Goal: Transaction & Acquisition: Purchase product/service

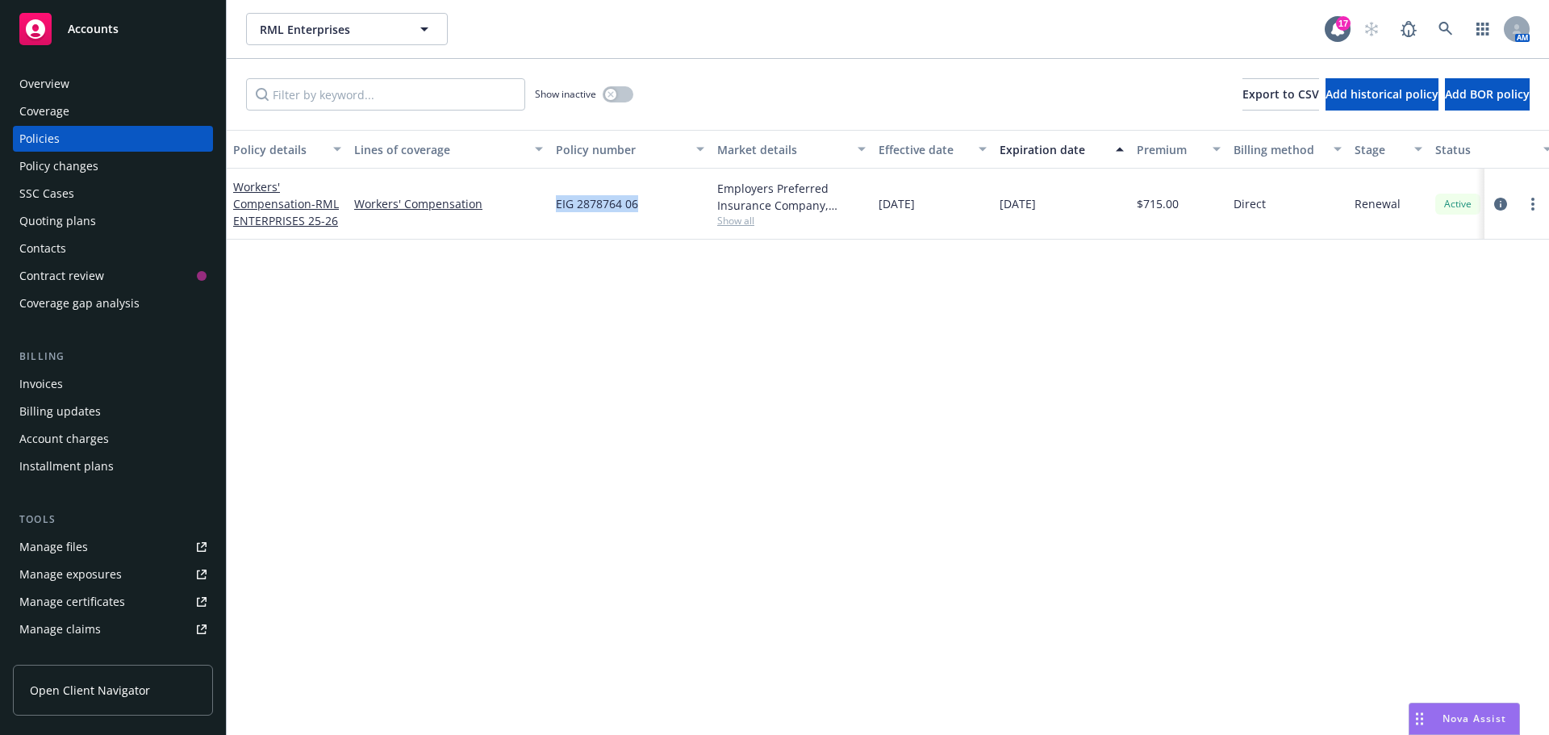
click at [546, 204] on div "Workers' Compensation - RML ENTERPRISES 25-26 Workers' Compensation EIG 2878764…" at bounding box center [1005, 204] width 1557 height 71
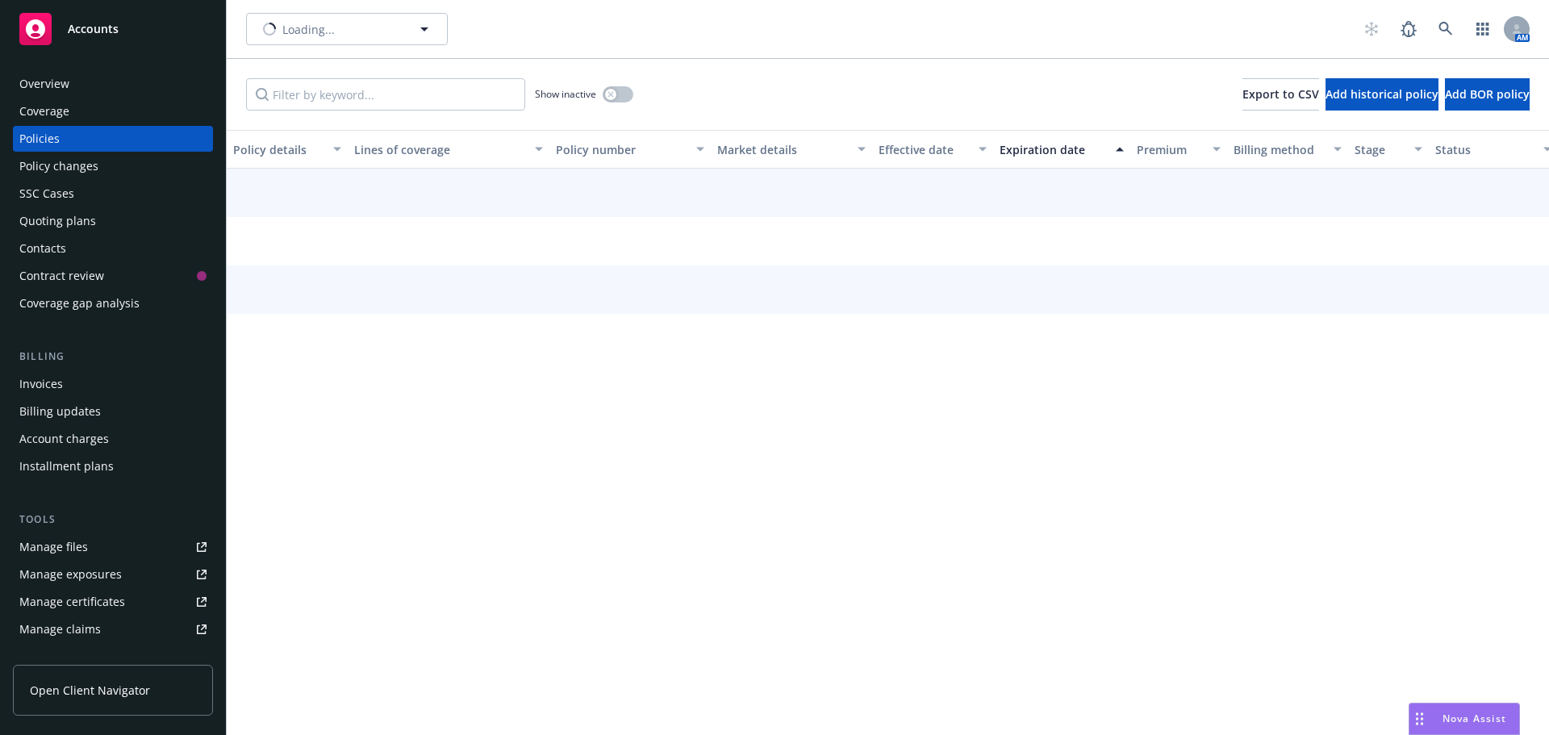
drag, startPoint x: 0, startPoint y: 0, endPoint x: 67, endPoint y: 79, distance: 103.6
click at [67, 79] on div "Overview" at bounding box center [44, 84] width 50 height 26
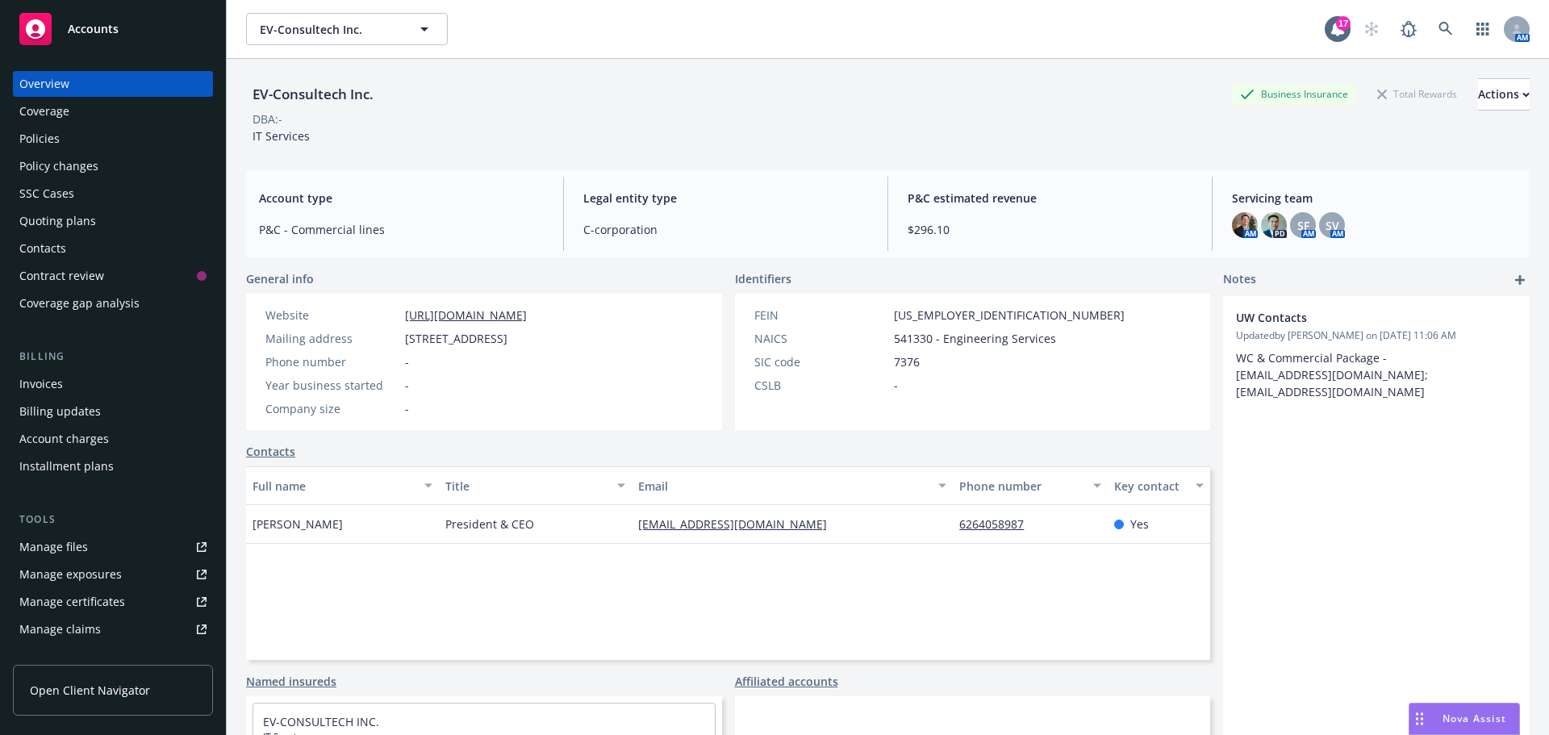
click at [79, 123] on div "Coverage" at bounding box center [112, 111] width 187 height 26
click at [83, 132] on div "Policies" at bounding box center [112, 139] width 187 height 26
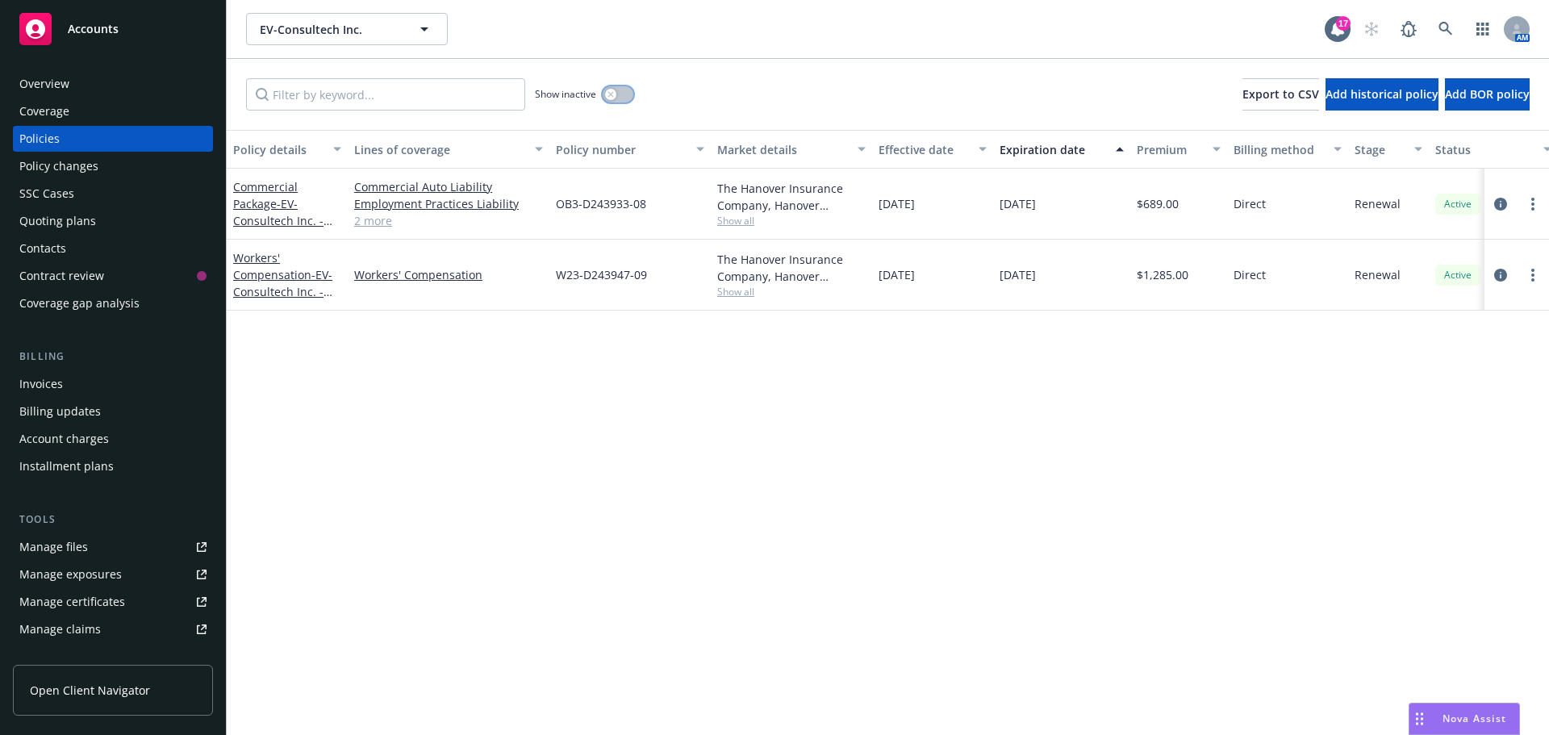
click at [620, 99] on button "button" at bounding box center [618, 94] width 31 height 16
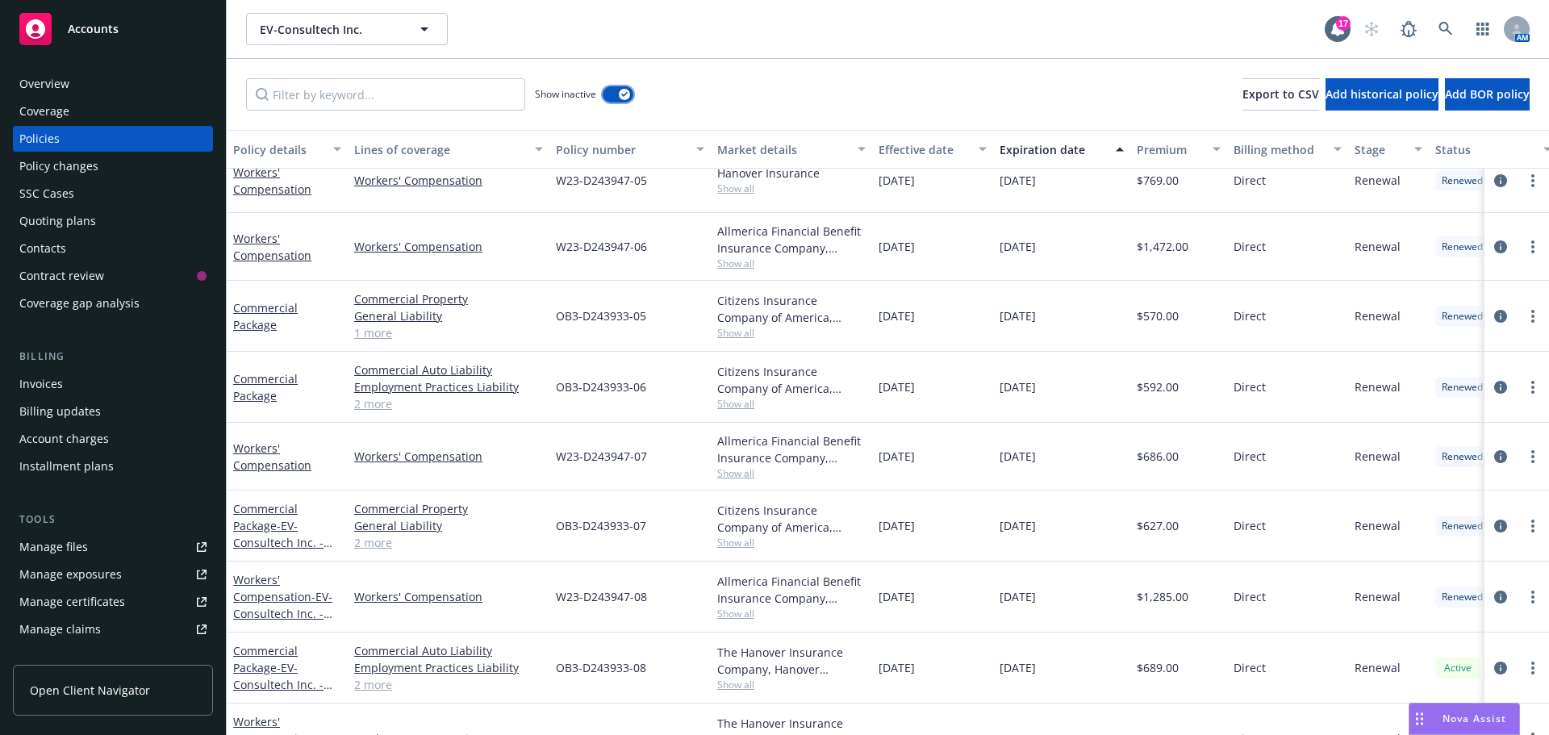
scroll to position [394, 0]
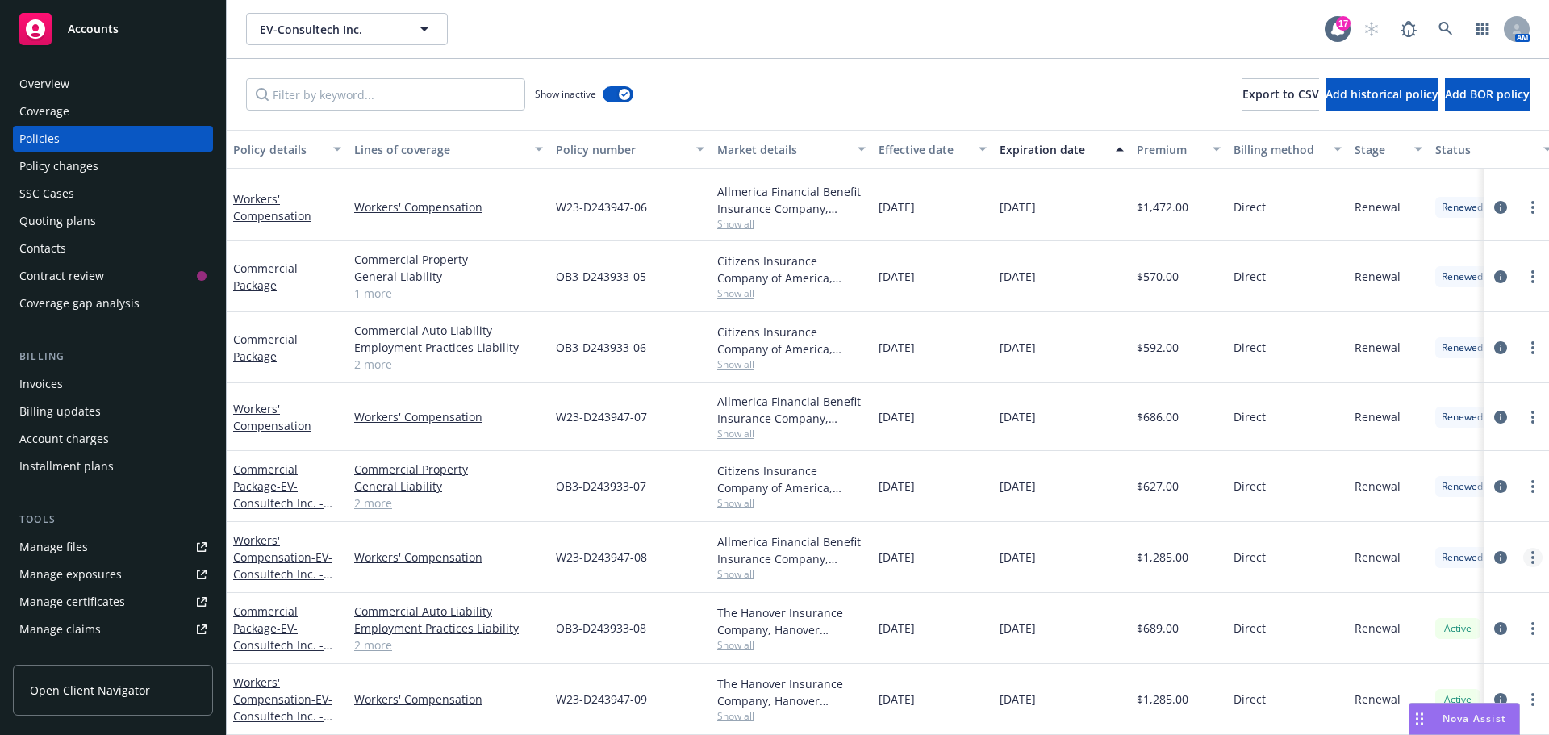
click at [1523, 550] on link "more" at bounding box center [1532, 557] width 19 height 19
click at [1417, 532] on link "Copy logging email" at bounding box center [1447, 524] width 190 height 32
click at [178, 87] on div "Overview" at bounding box center [112, 84] width 187 height 26
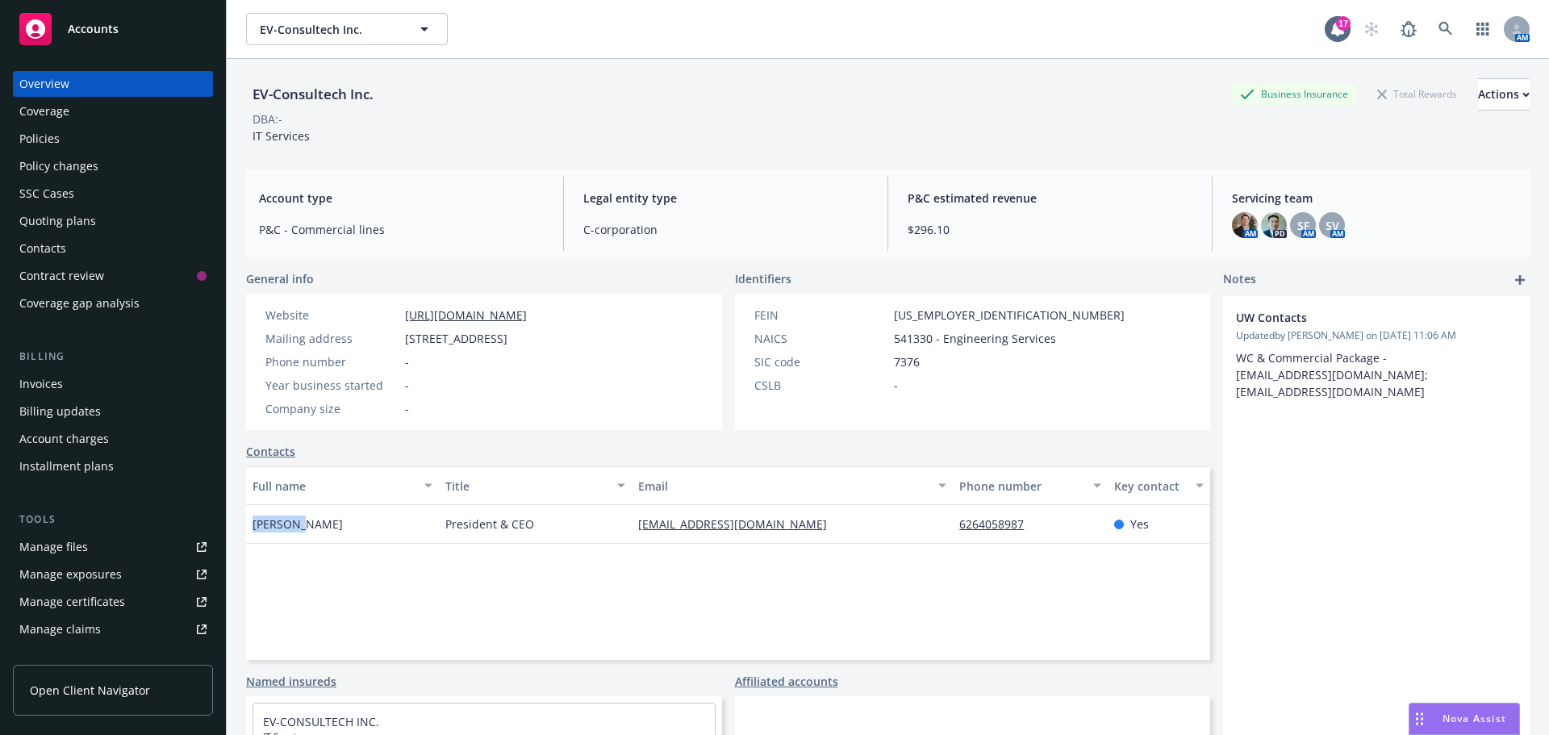
drag, startPoint x: 301, startPoint y: 521, endPoint x: 255, endPoint y: 521, distance: 46.0
click at [255, 521] on span "Eduardo Velandia" at bounding box center [298, 523] width 90 height 17
copy span "Eduardo"
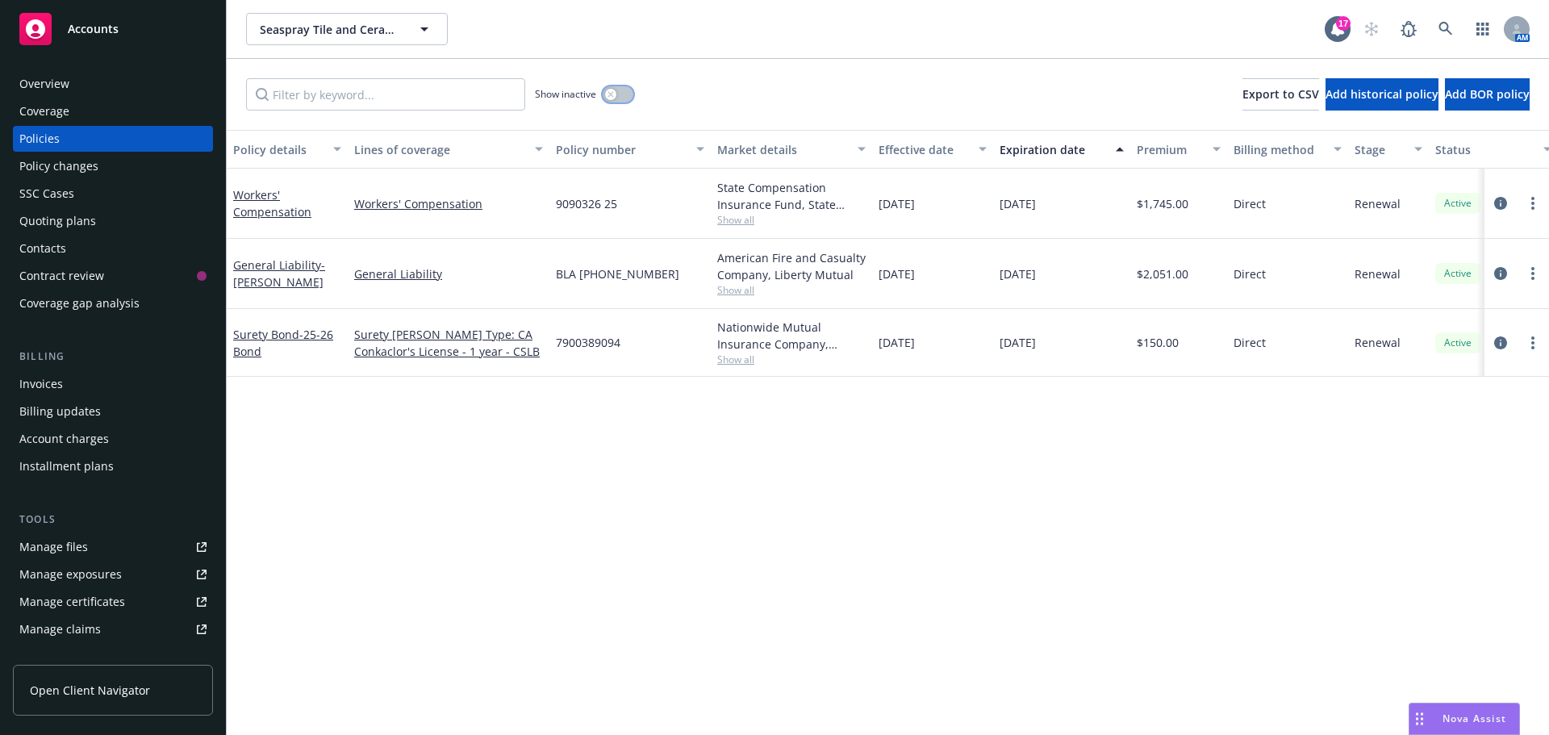
click at [622, 87] on button "button" at bounding box center [618, 94] width 31 height 16
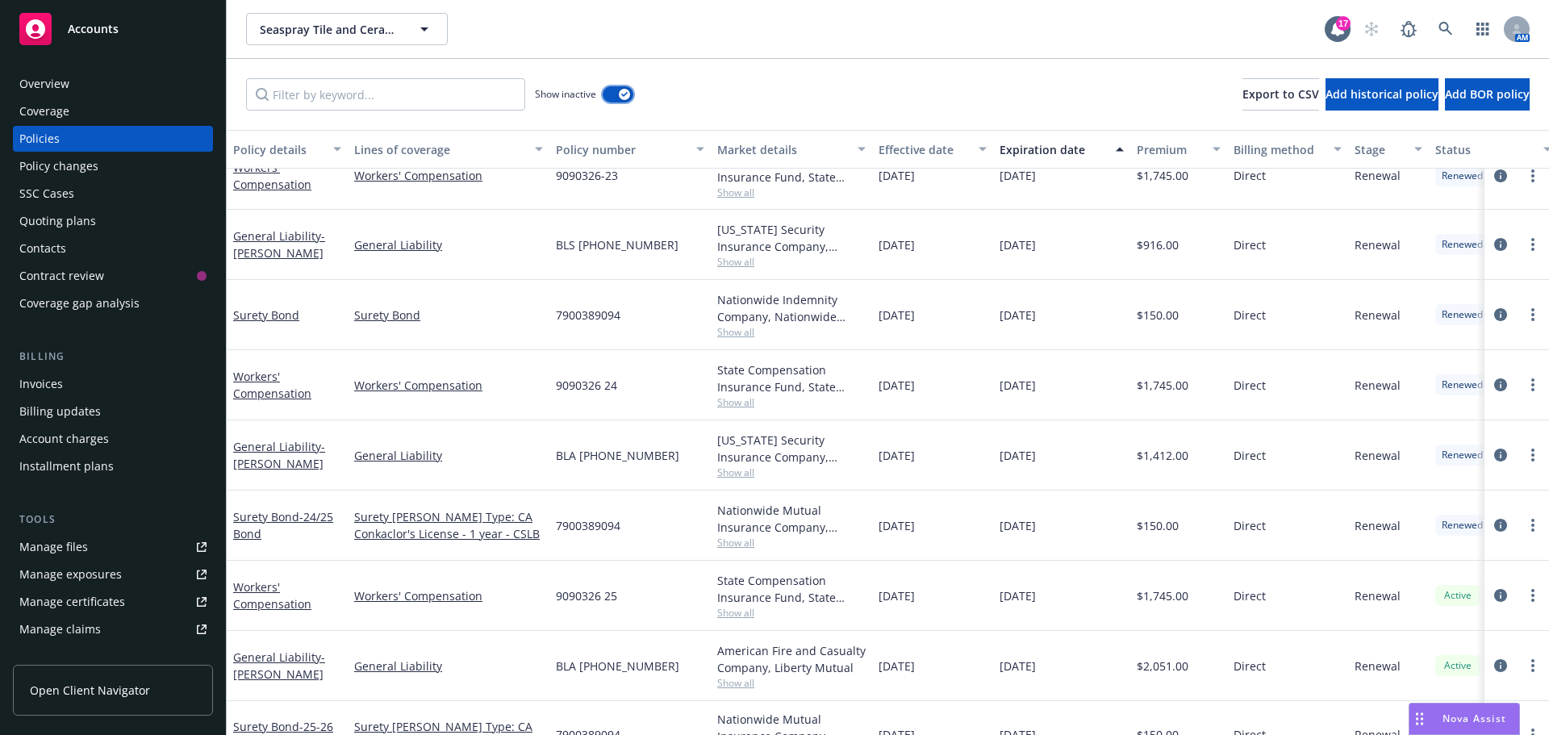
scroll to position [849, 0]
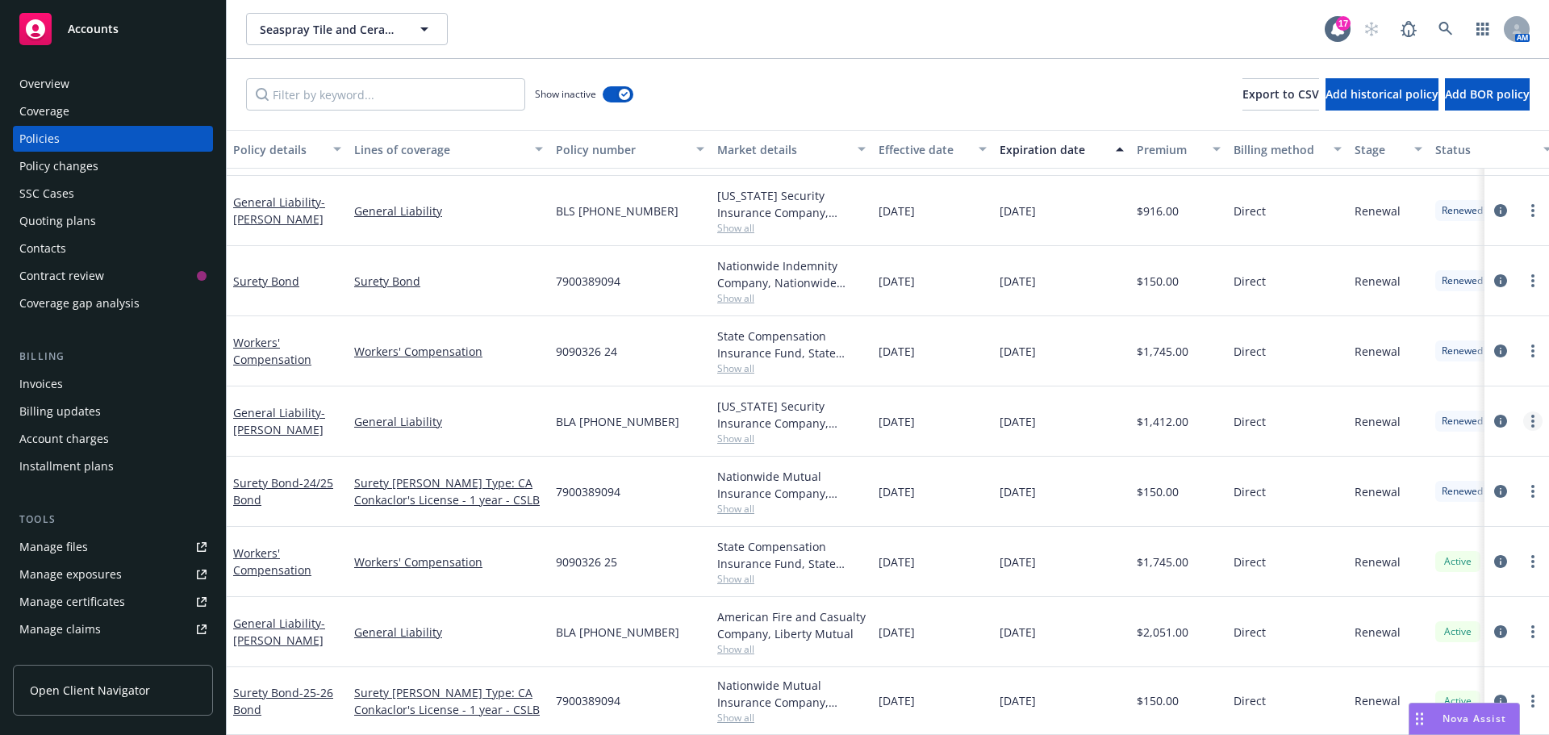
click at [1523, 411] on link "more" at bounding box center [1532, 420] width 19 height 19
click at [1434, 631] on link "Copy logging email" at bounding box center [1435, 635] width 190 height 32
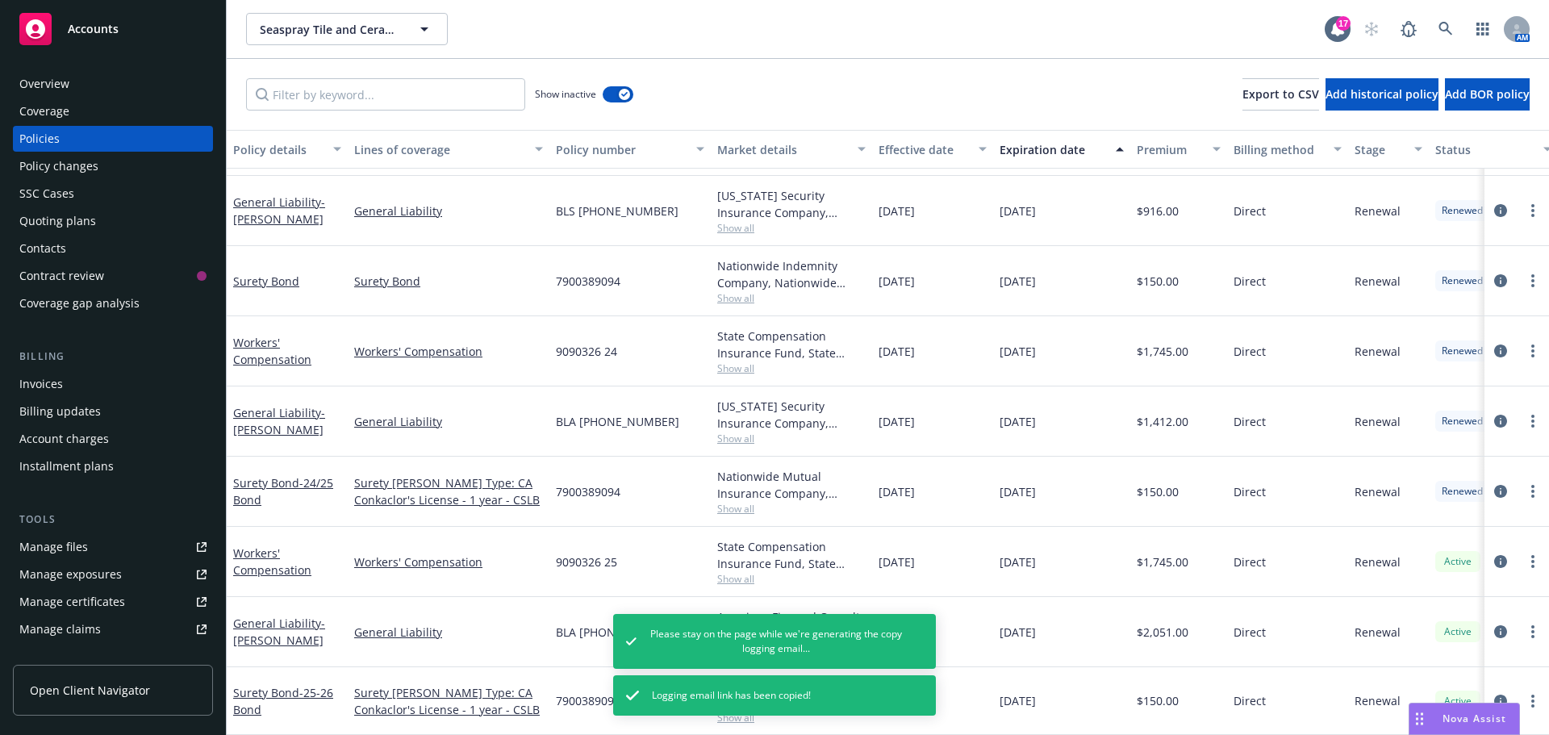
click at [78, 86] on div "Overview" at bounding box center [112, 84] width 187 height 26
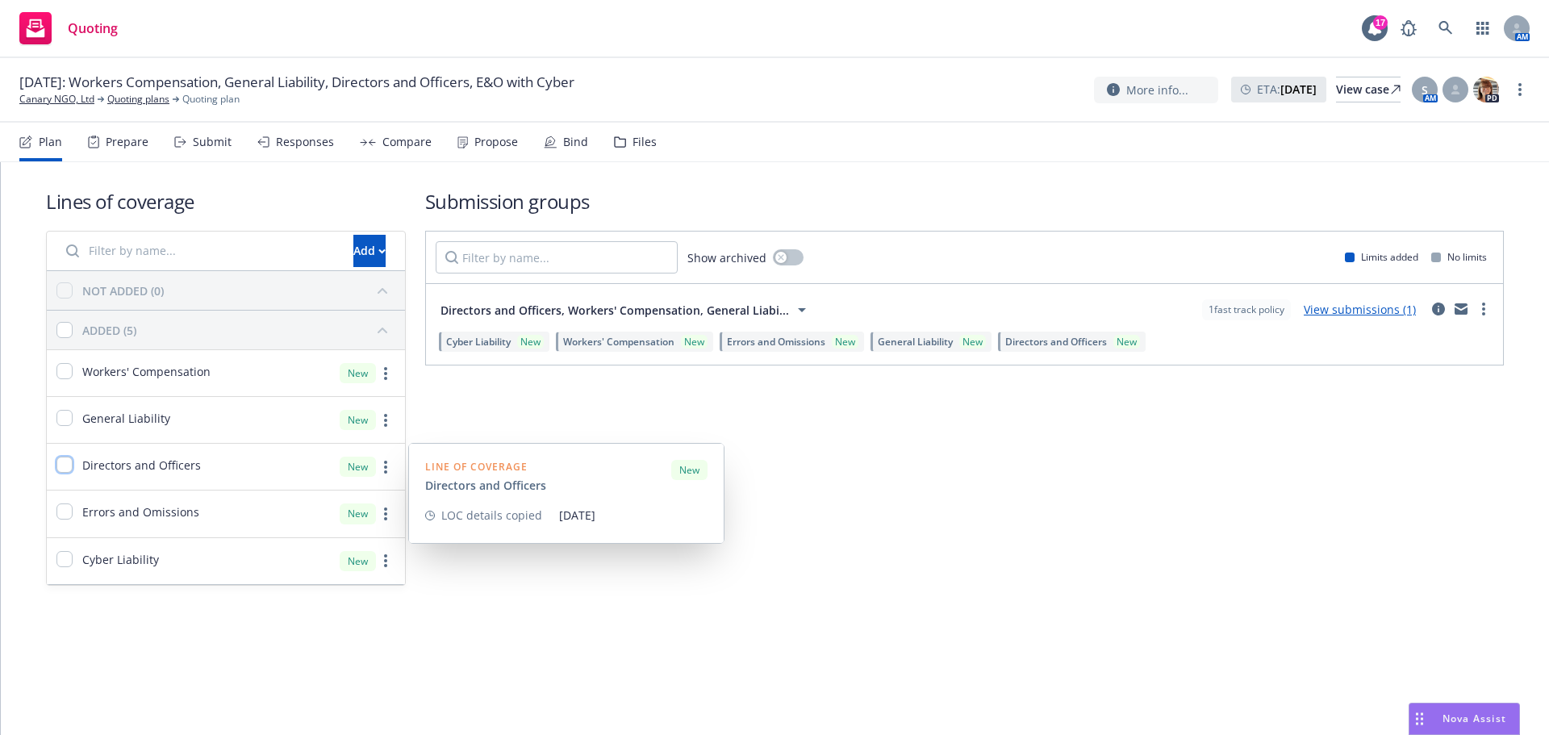
click at [61, 470] on input "checkbox" at bounding box center [64, 465] width 16 height 16
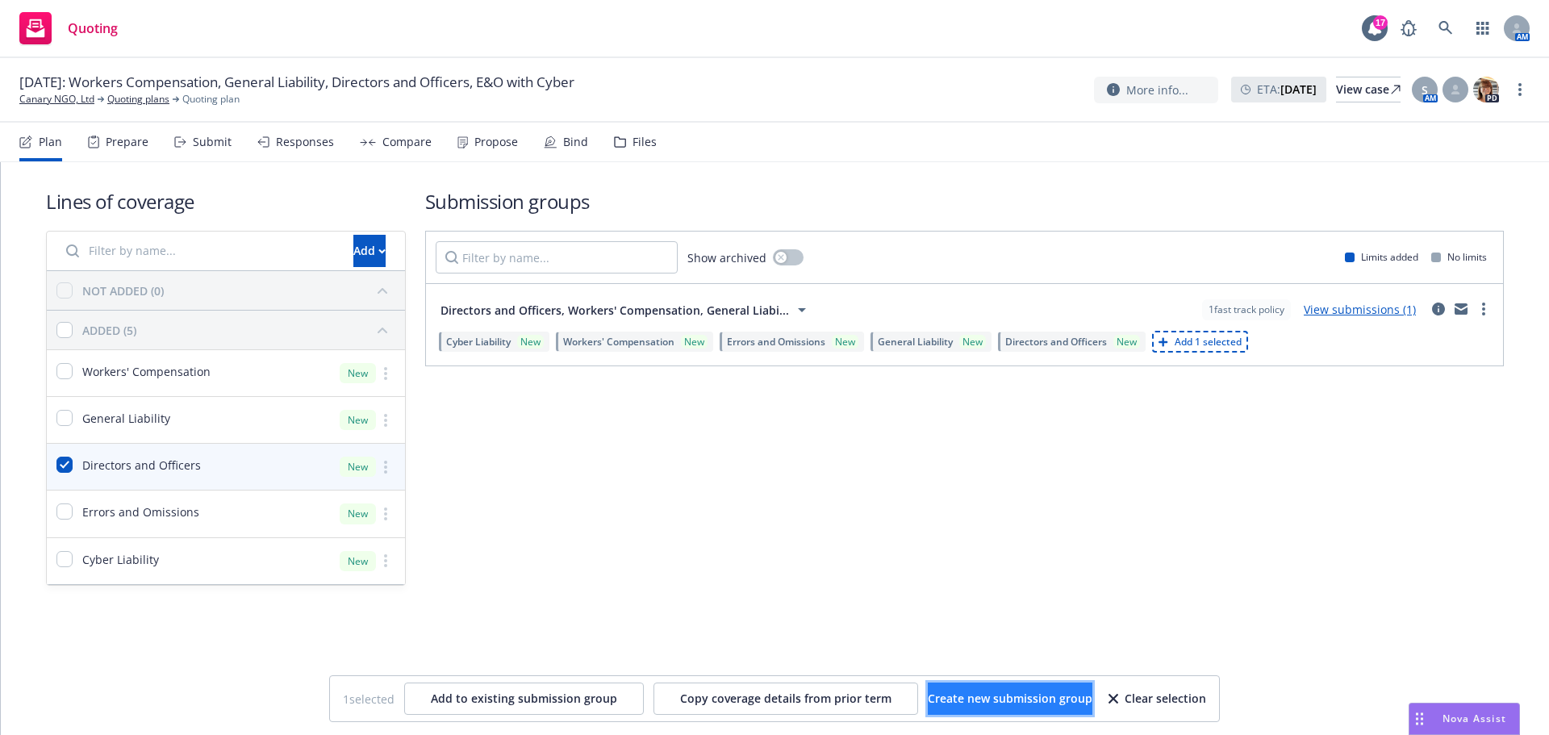
click at [972, 696] on span "Create new submission group" at bounding box center [1010, 698] width 165 height 15
checkbox input "false"
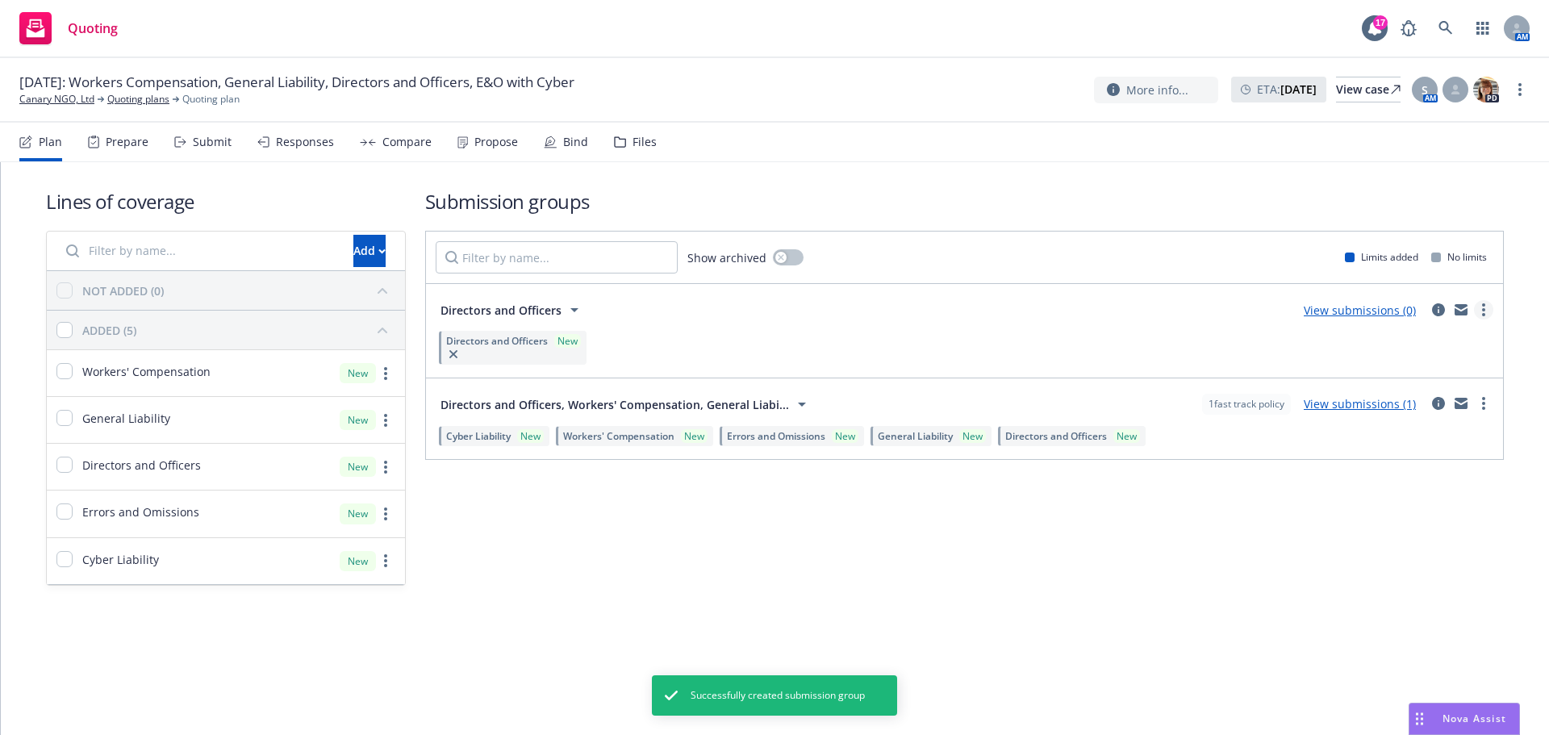
click at [1484, 311] on circle "more" at bounding box center [1483, 309] width 3 height 3
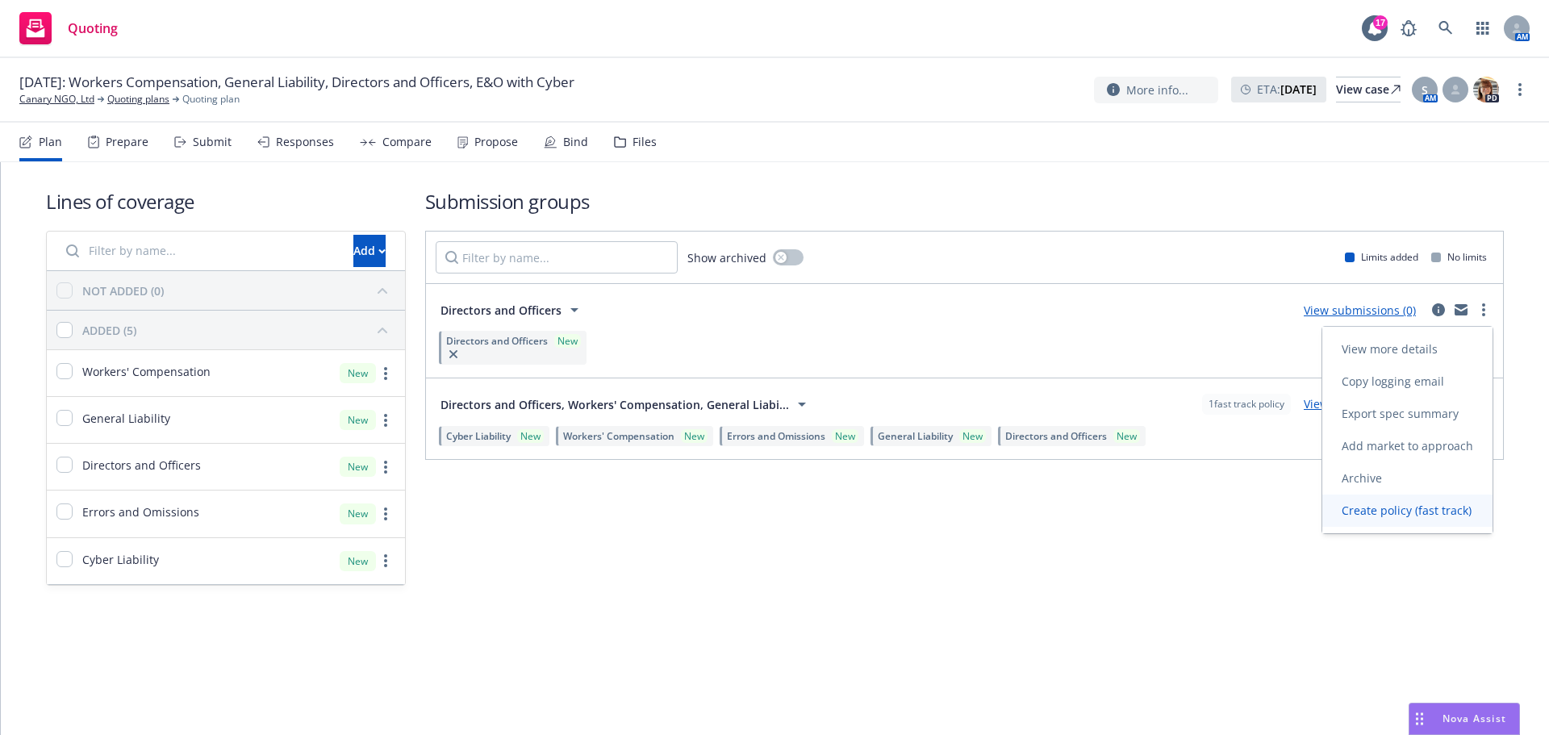
click at [1427, 507] on span "Create policy (fast track)" at bounding box center [1406, 510] width 169 height 15
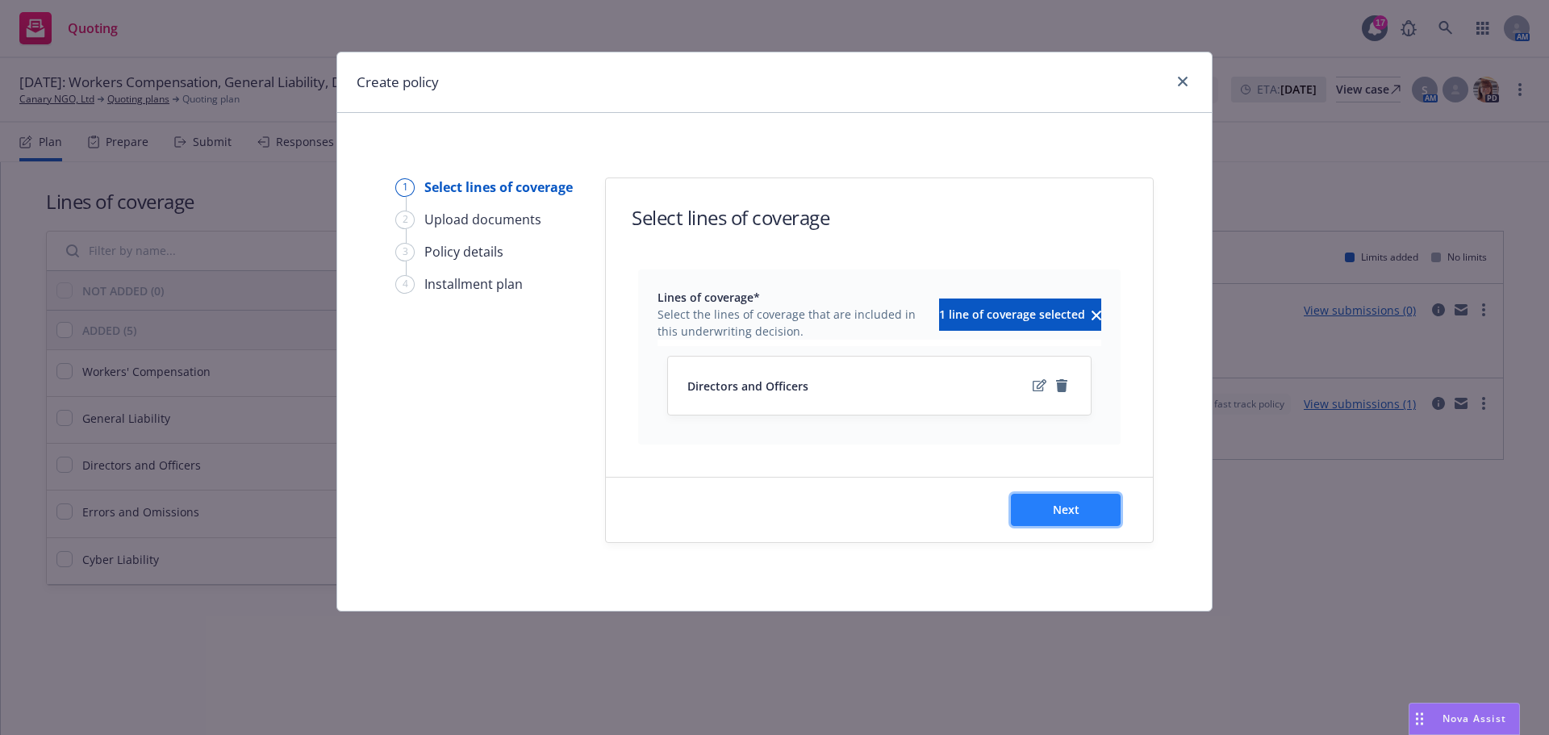
click at [1058, 511] on span "Next" at bounding box center [1066, 509] width 27 height 15
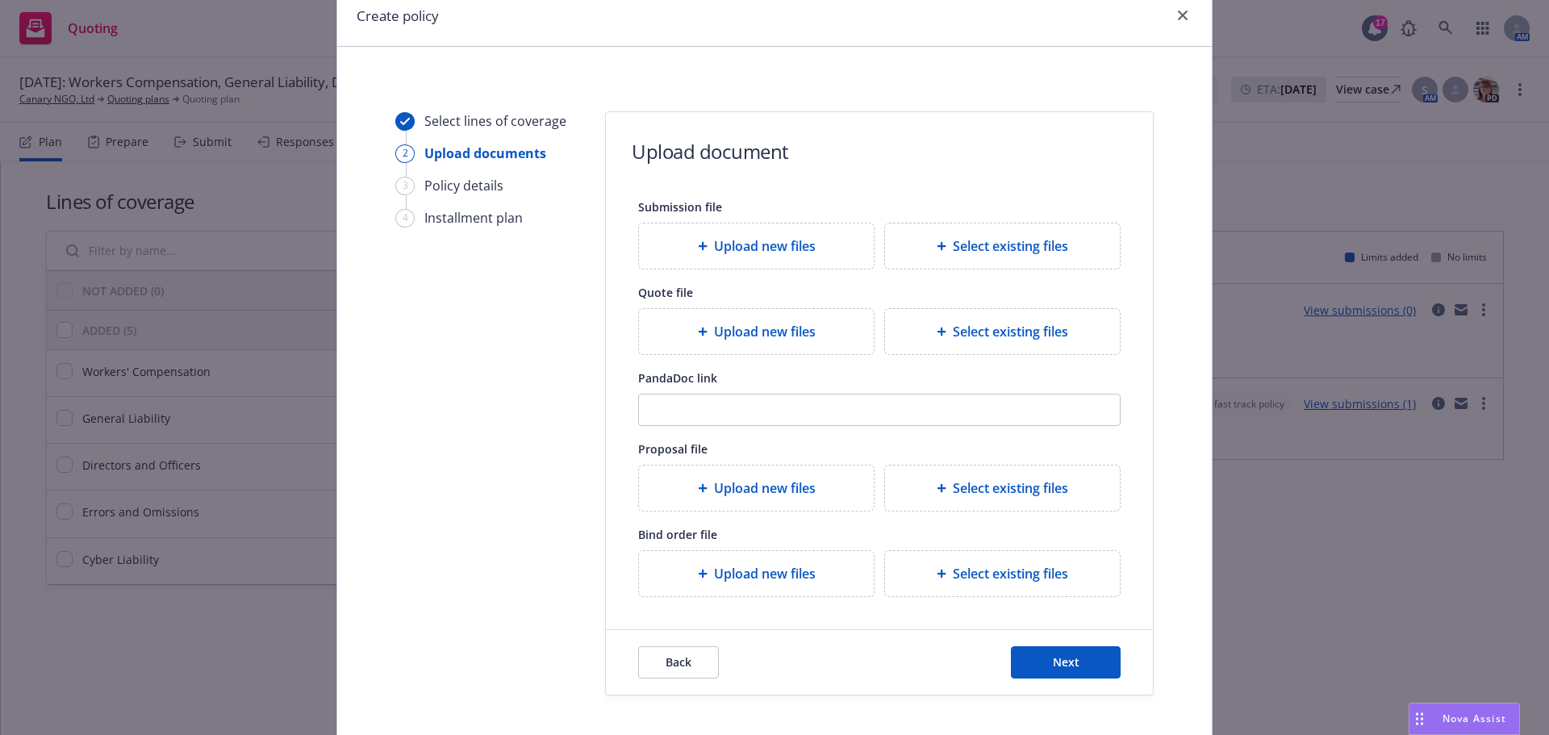
scroll to position [147, 0]
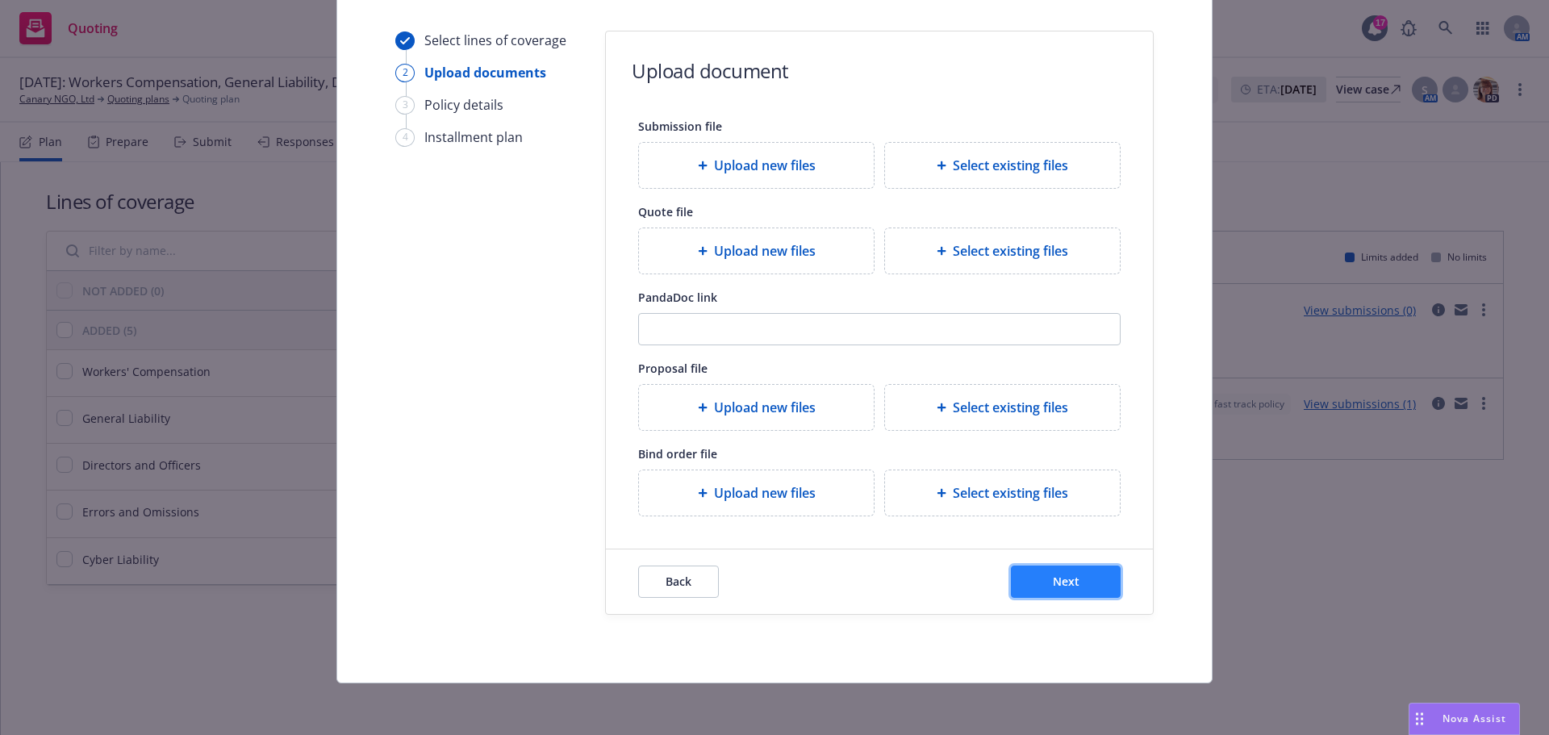
click at [1069, 583] on span "Next" at bounding box center [1066, 581] width 27 height 15
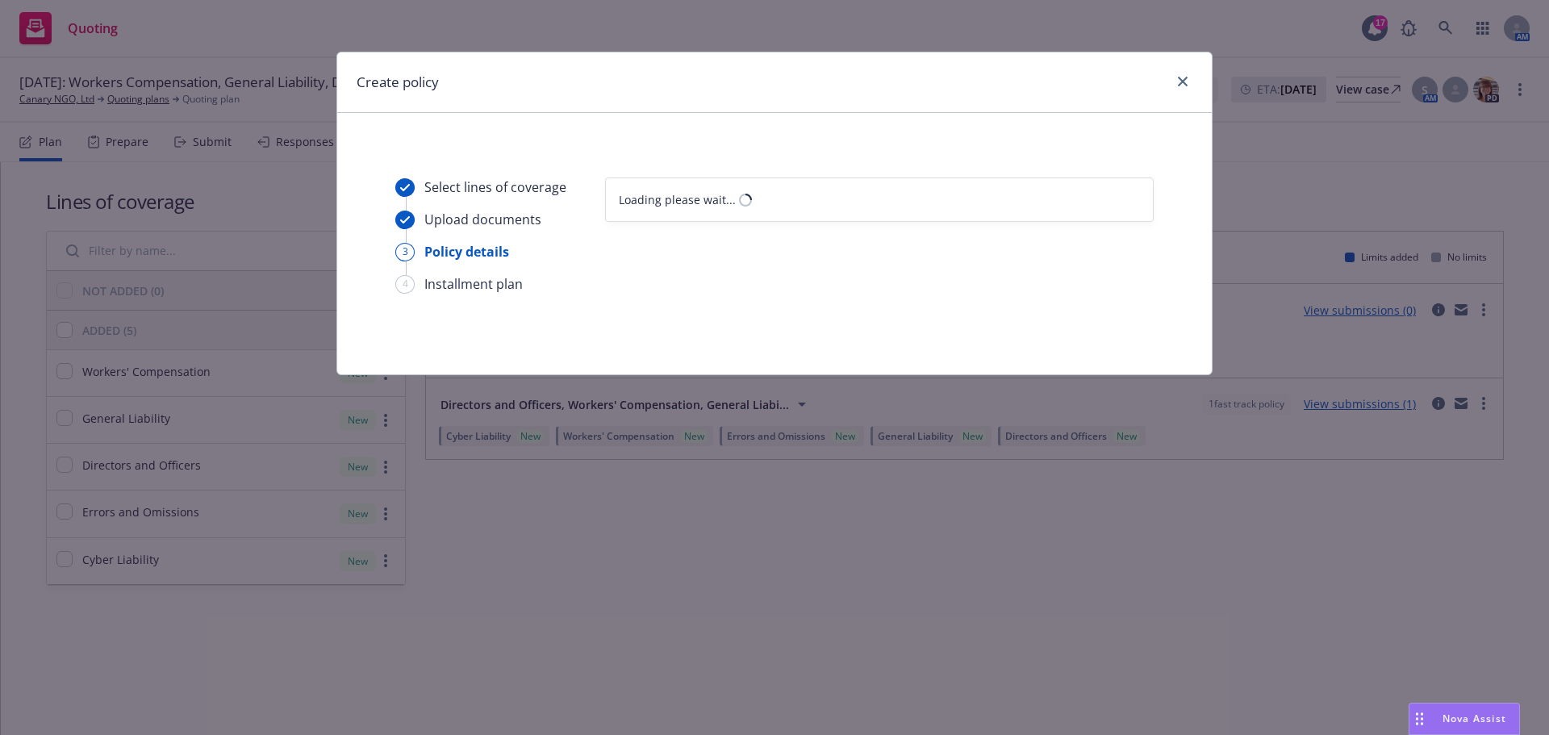
select select "12"
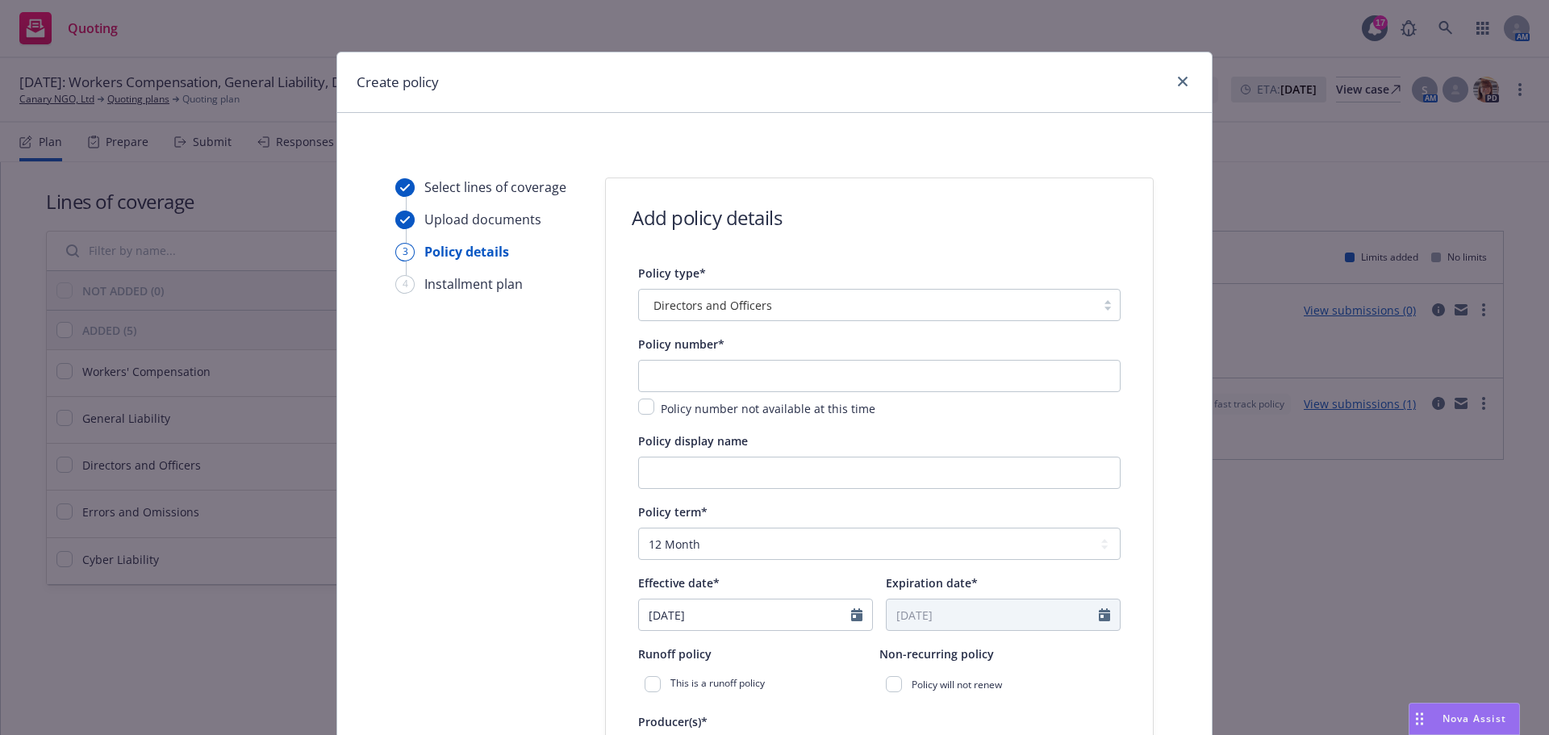
click at [742, 343] on div "Policy number*" at bounding box center [879, 343] width 482 height 19
click at [741, 377] on input "text" at bounding box center [879, 376] width 482 height 32
paste input "PHSD1883111-000"
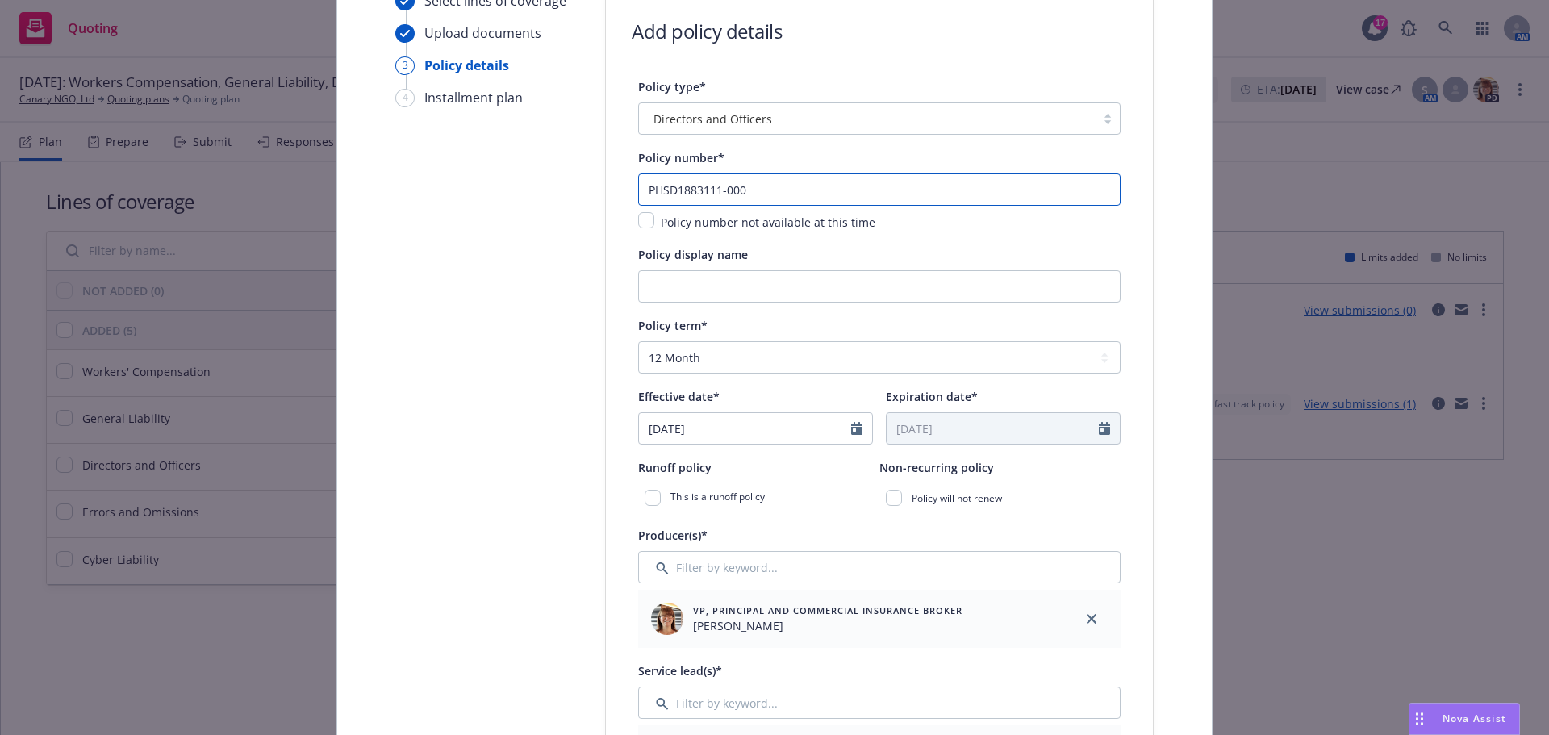
scroll to position [269, 0]
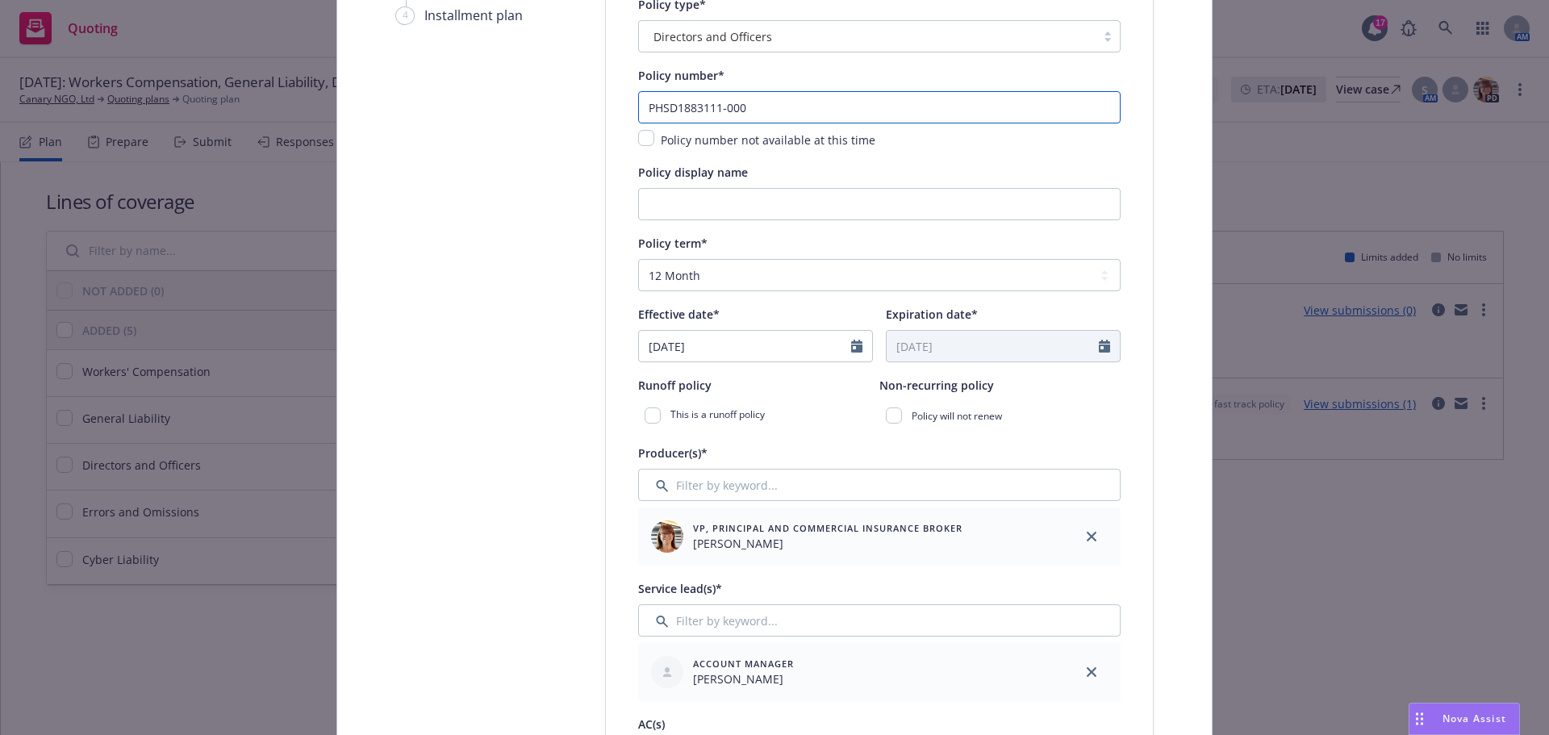
type input "PHSD1883111-000"
click at [811, 344] on input "[DATE]" at bounding box center [745, 346] width 212 height 31
select select "8"
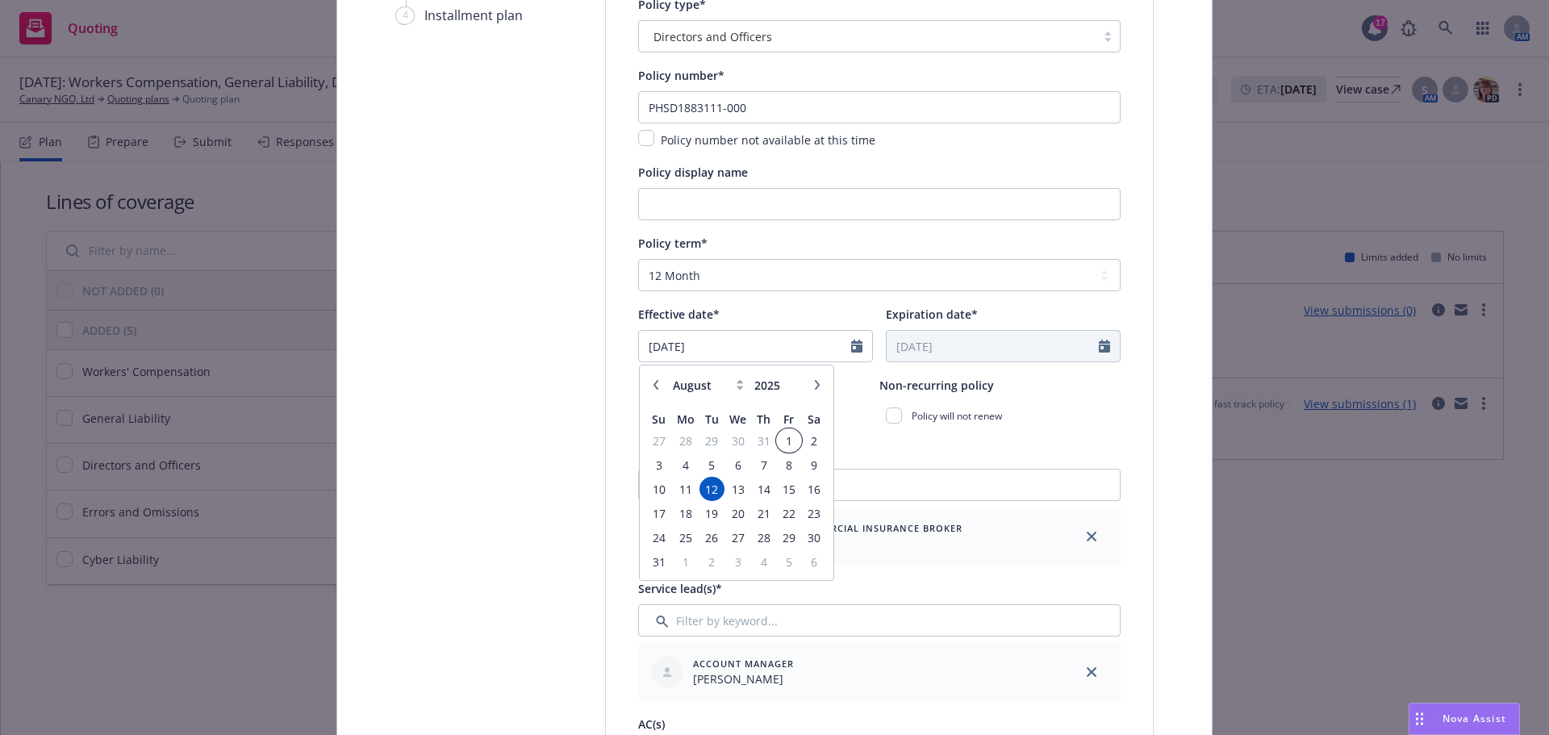
click at [792, 442] on span "1" at bounding box center [789, 441] width 22 height 20
type input "[DATE]"
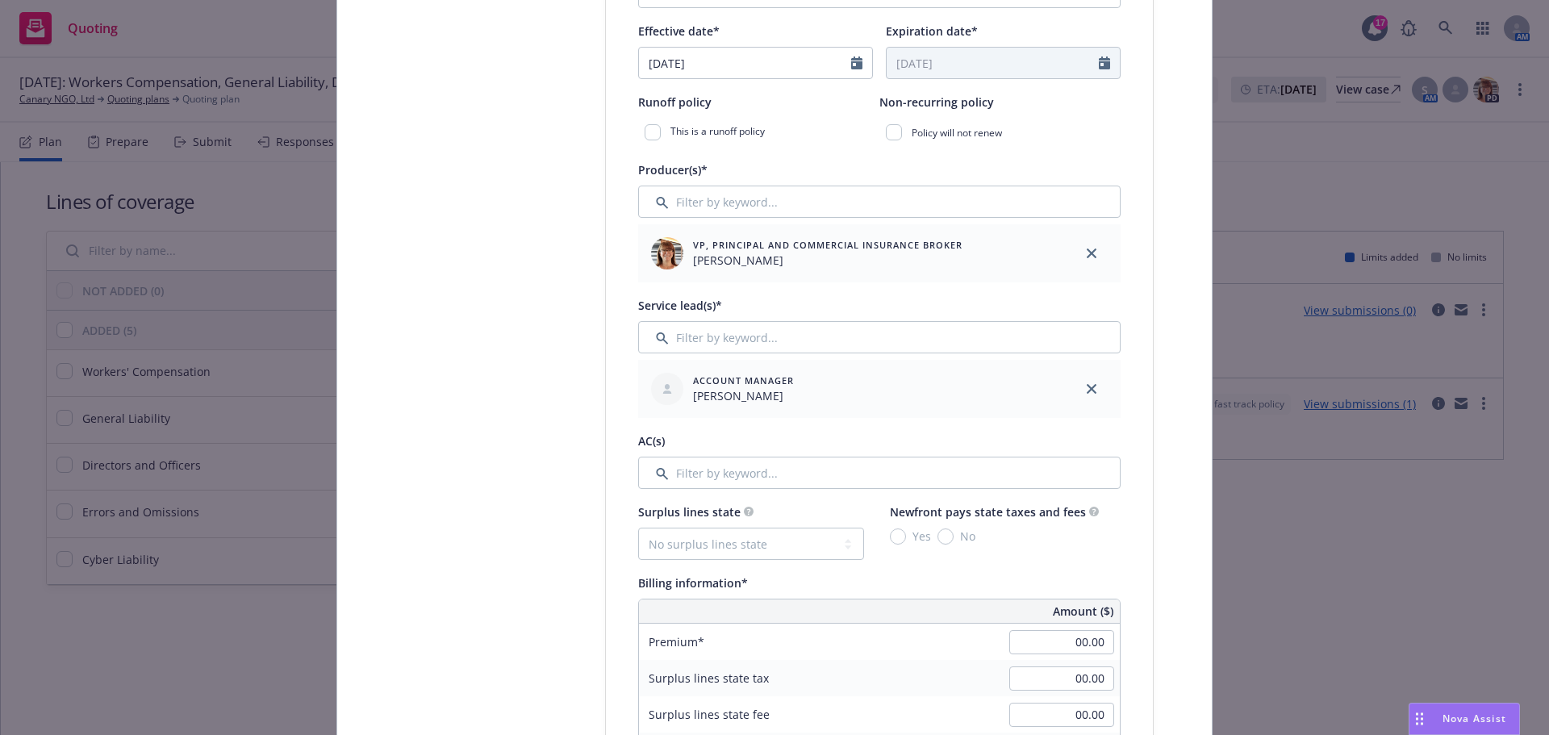
scroll to position [645, 0]
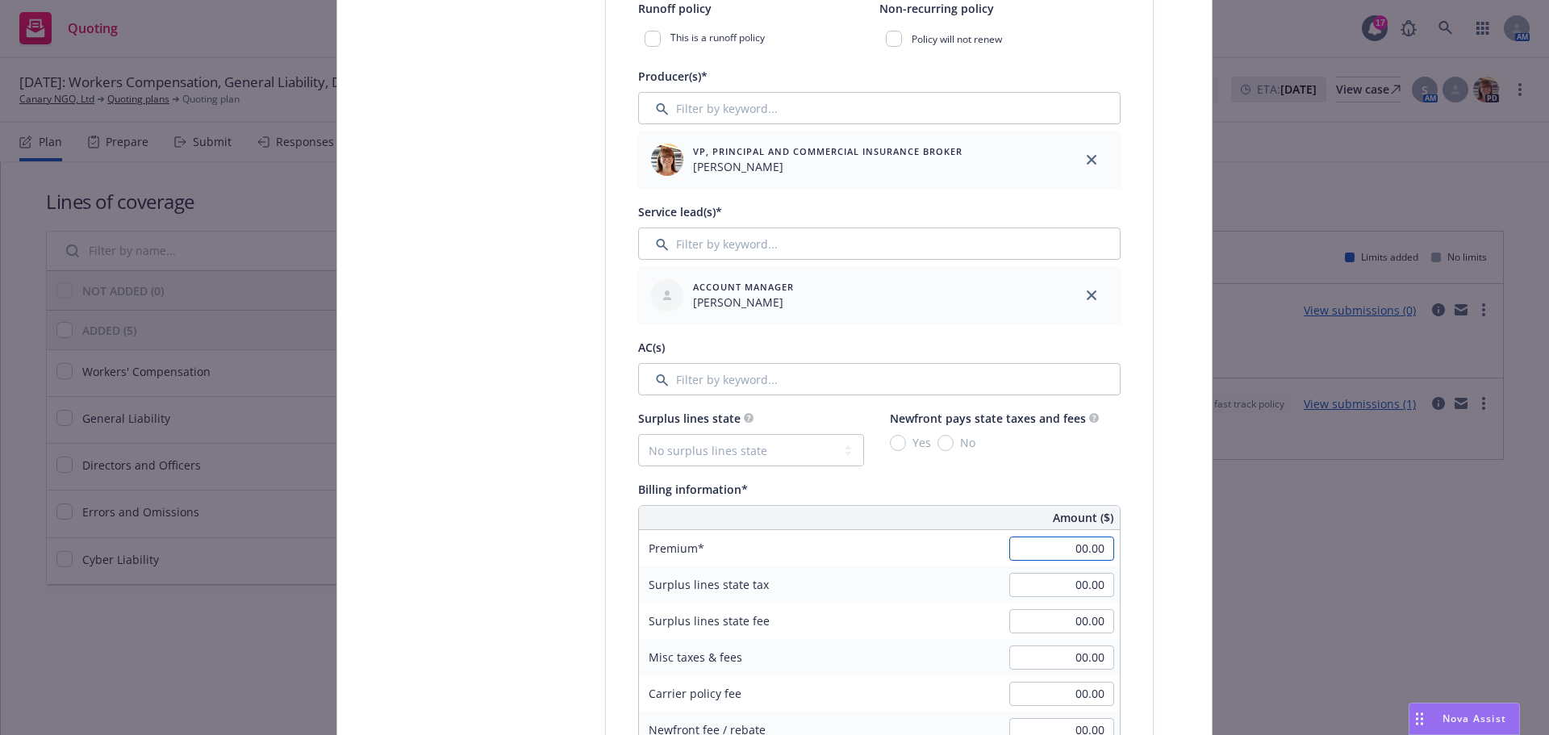
click at [1076, 557] on input "00.00" at bounding box center [1061, 548] width 105 height 24
type input "3,071.00"
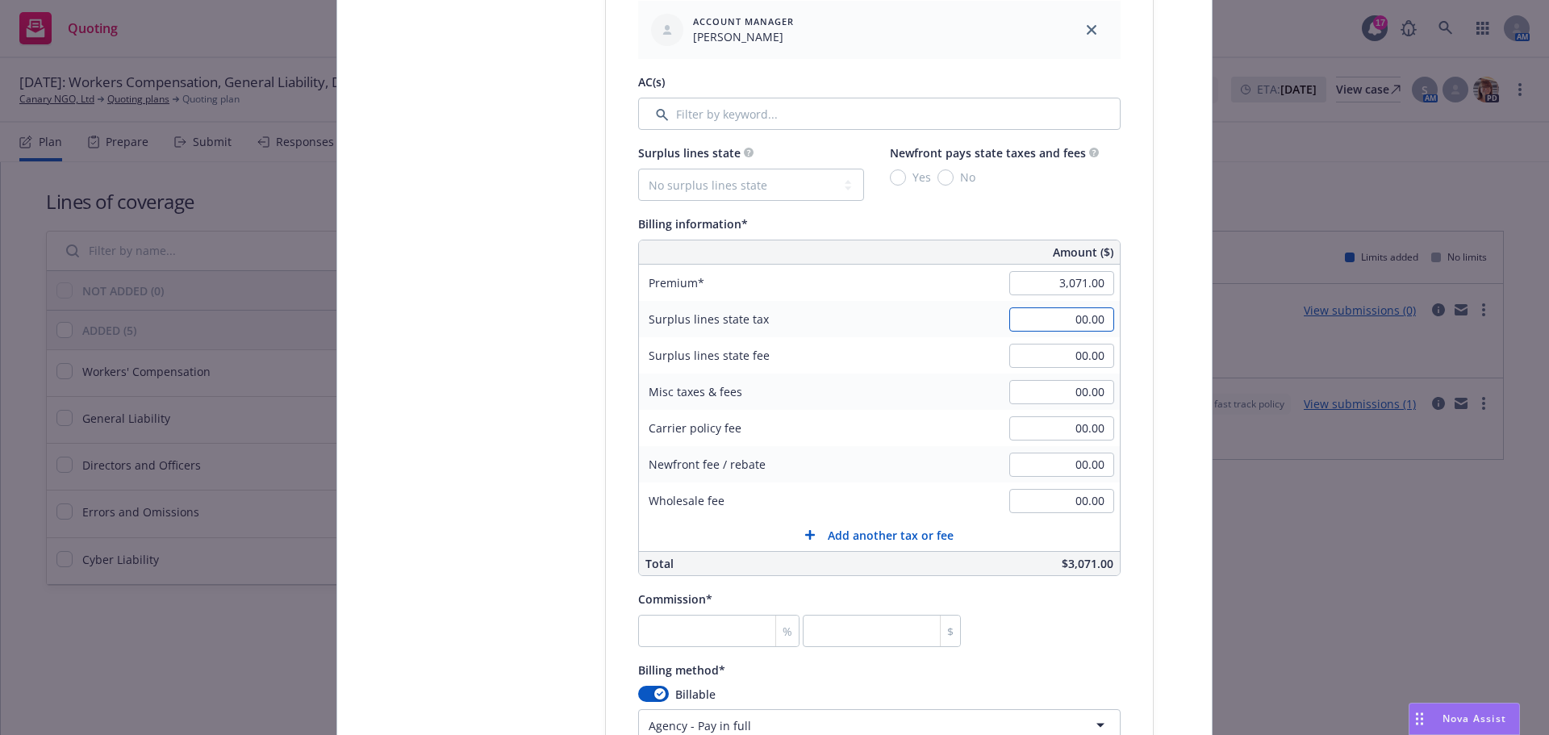
scroll to position [914, 0]
click at [732, 628] on input "number" at bounding box center [718, 627] width 161 height 32
type input "2"
type input "61.42"
type input "20"
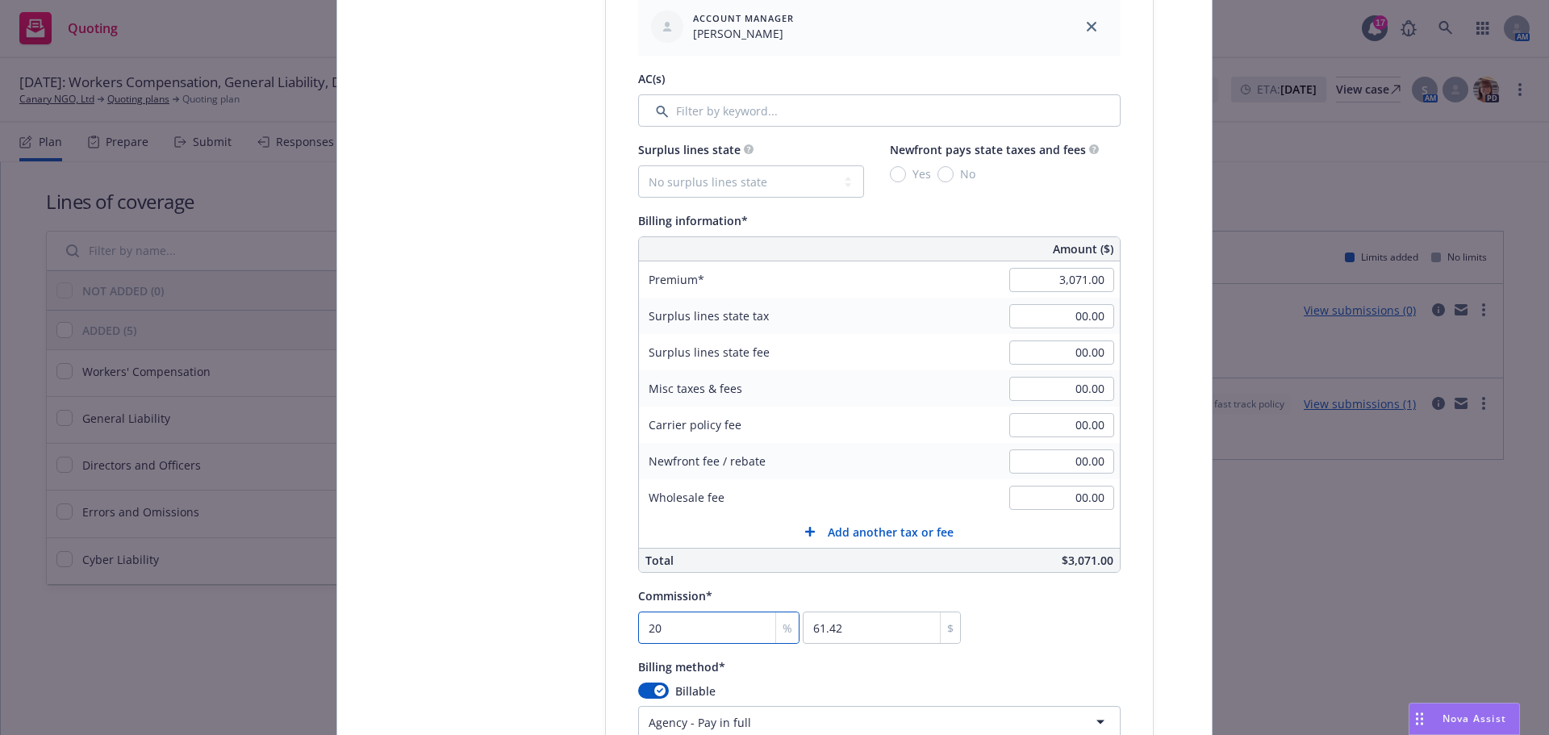
type input "614.2"
type input "20"
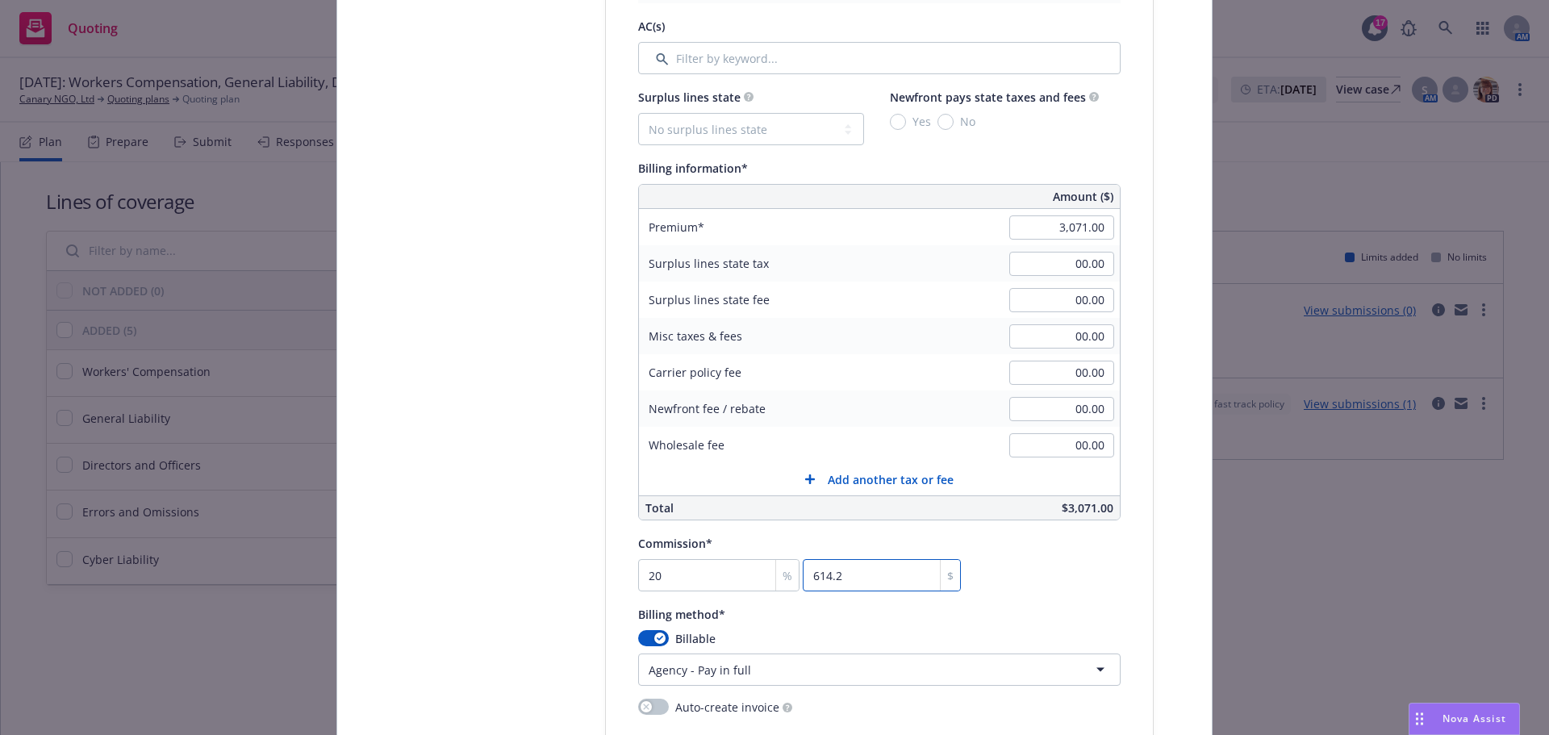
scroll to position [1075, 0]
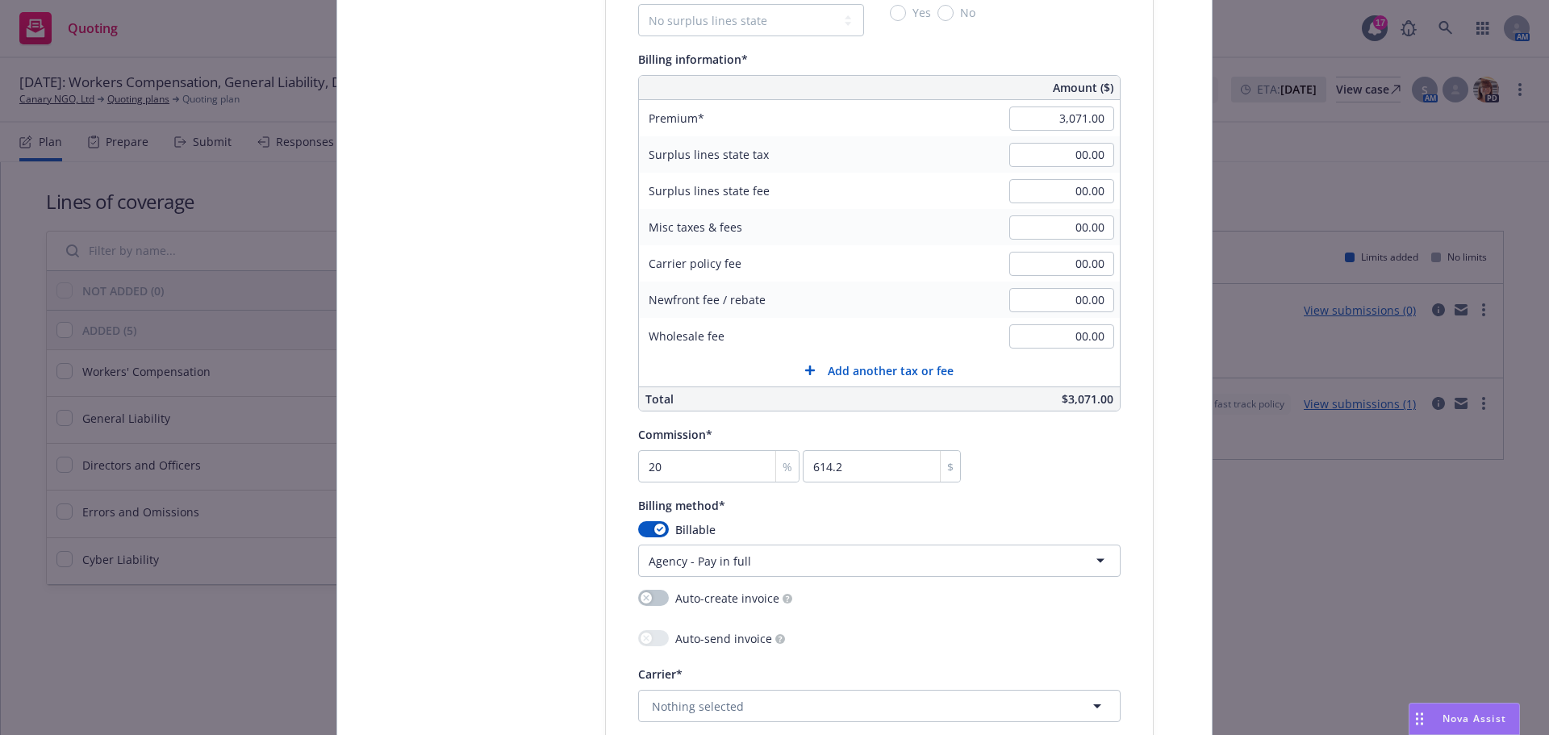
click at [760, 548] on html "Quoting 17 AM [DATE]: Workers Compensation, General Liability, Directors and Of…" at bounding box center [774, 367] width 1549 height 735
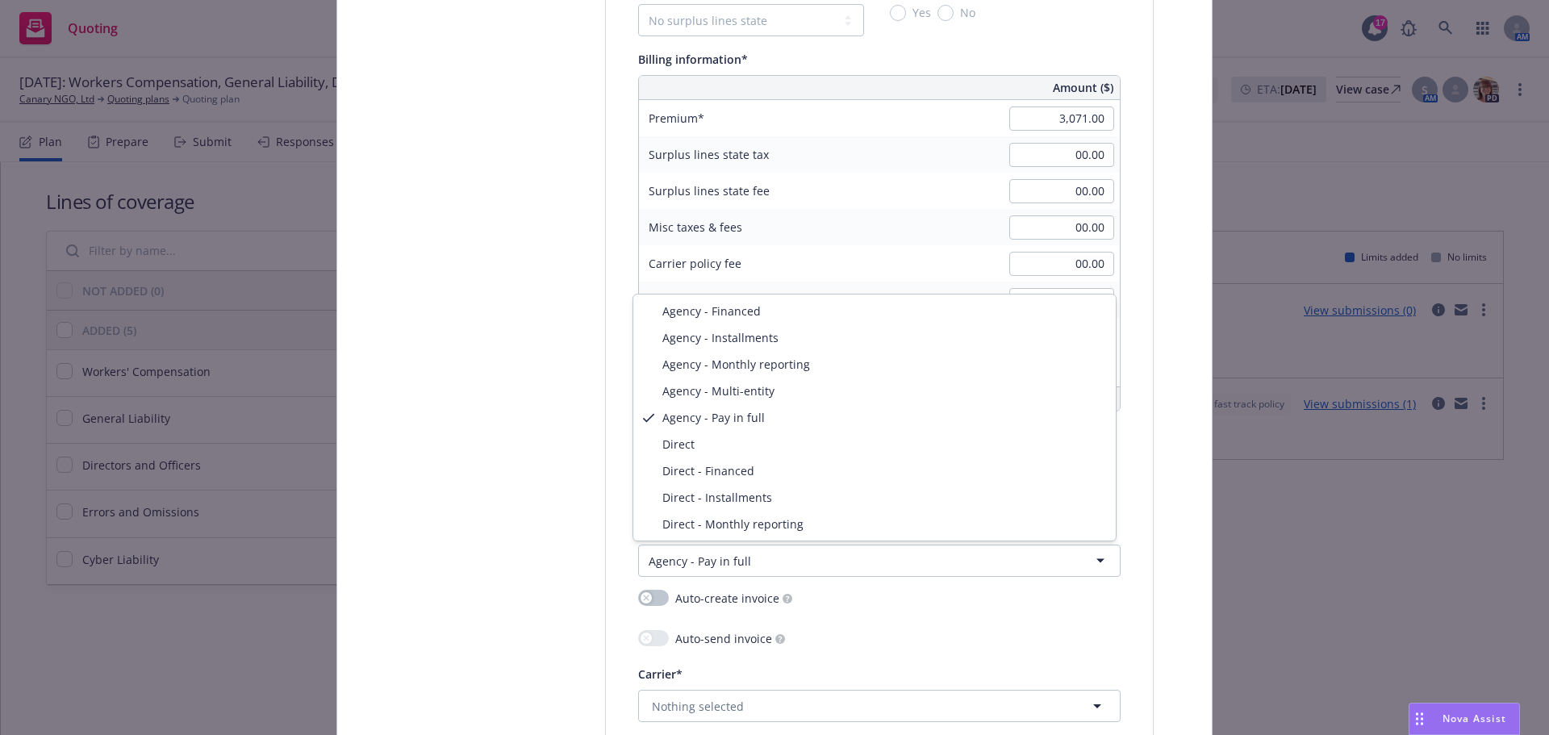
select select "DIRECT"
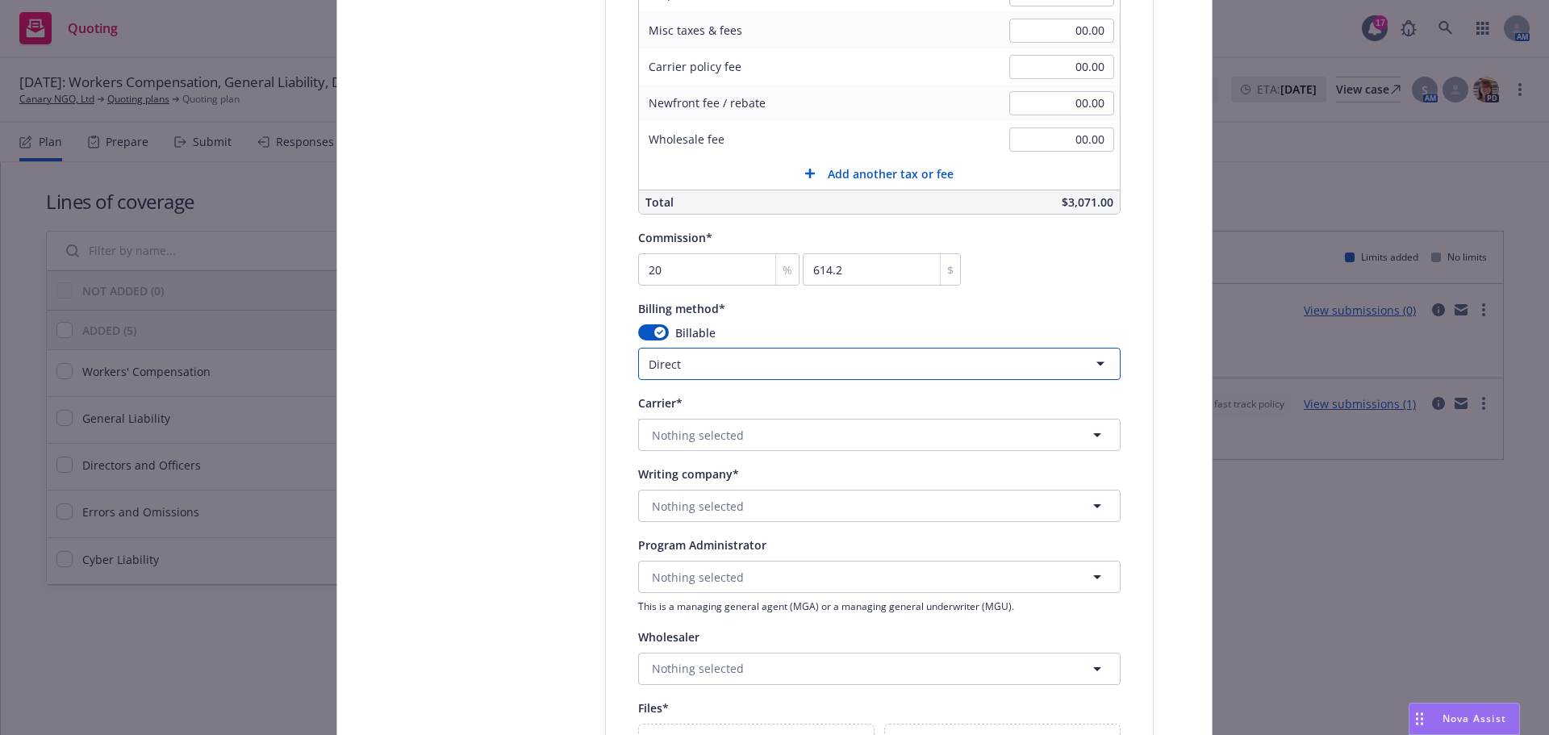
scroll to position [1291, 0]
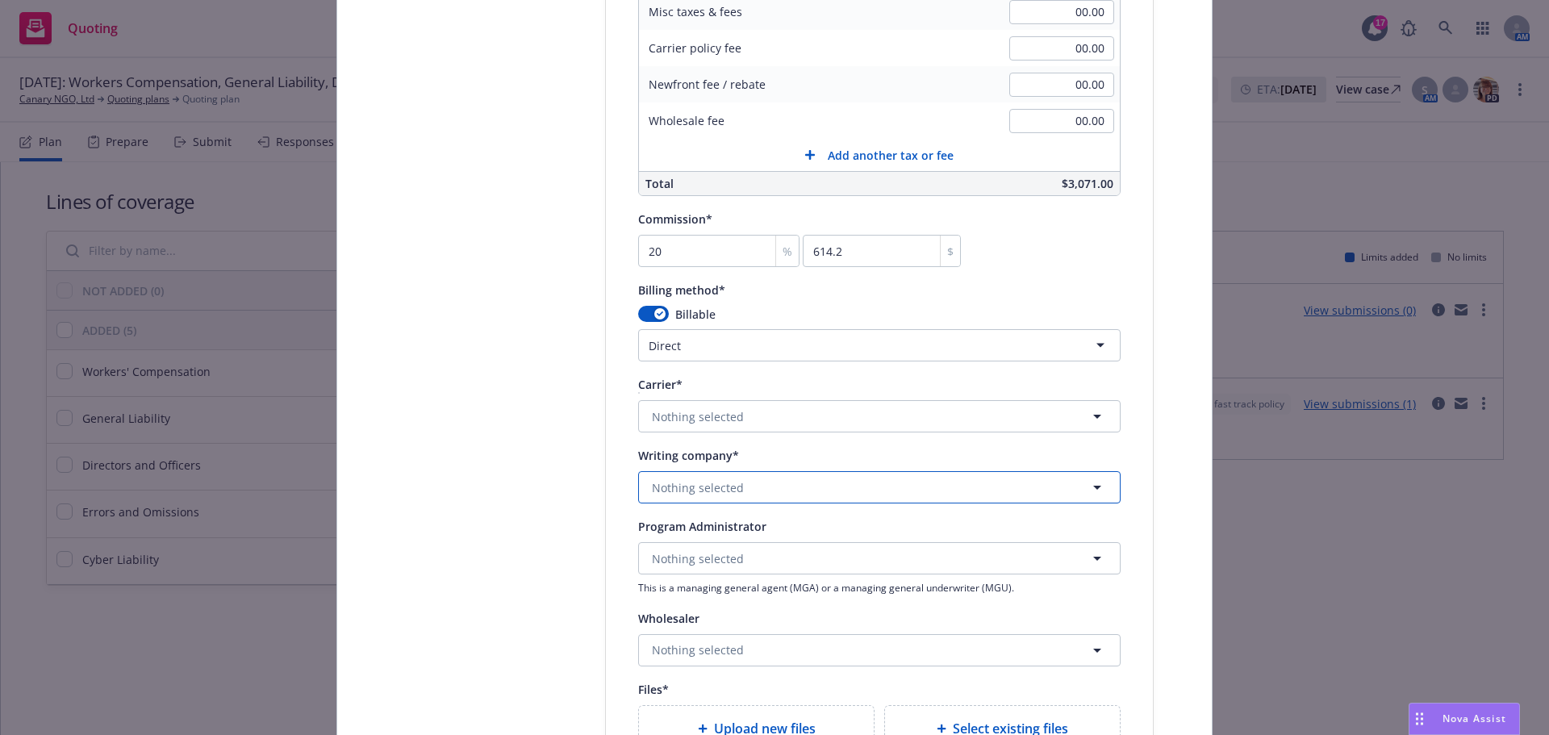
click at [748, 482] on button "Nothing selected" at bounding box center [879, 487] width 482 height 32
type input "philadelp"
click at [842, 441] on span "Domestic - 18058" at bounding box center [776, 441] width 241 height 17
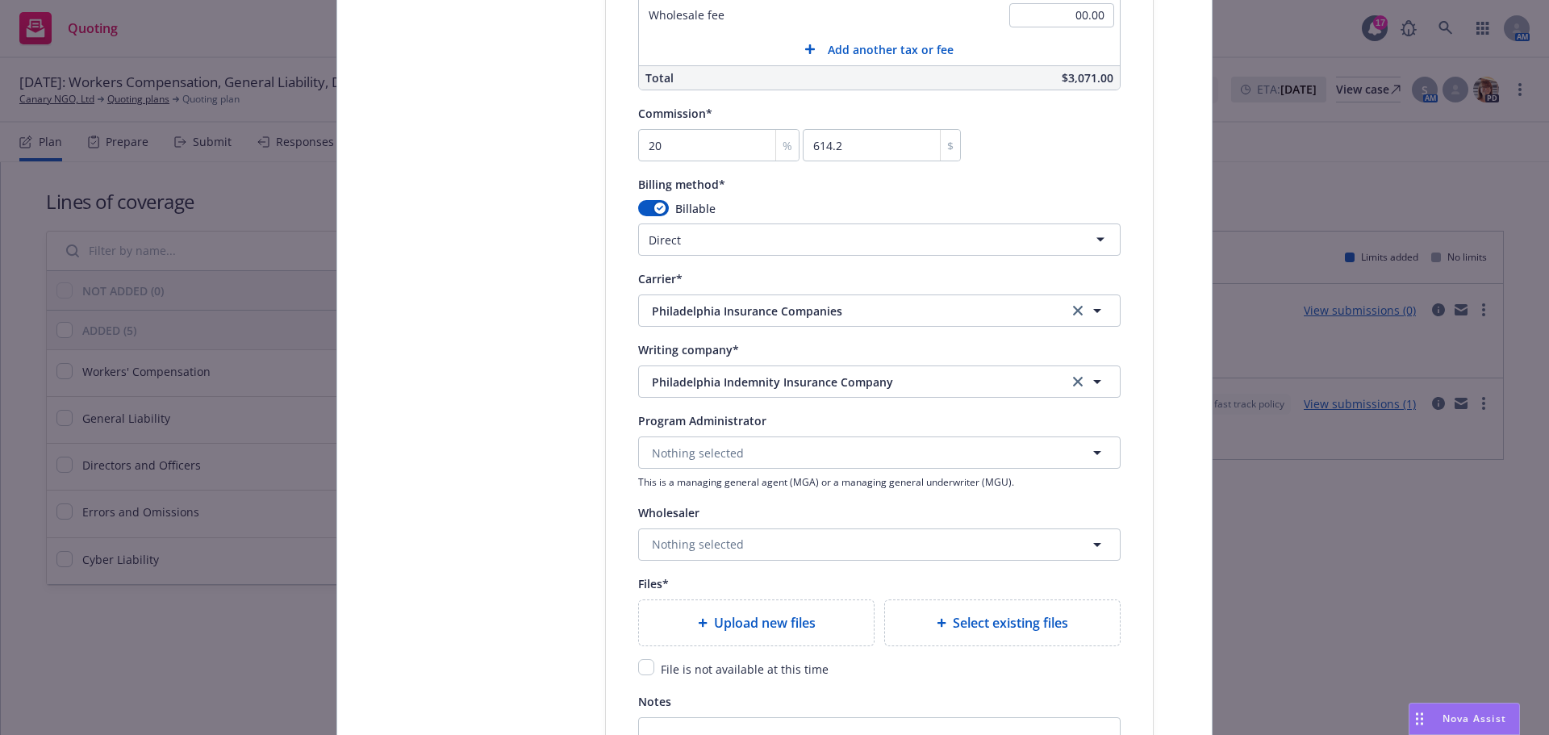
scroll to position [1559, 0]
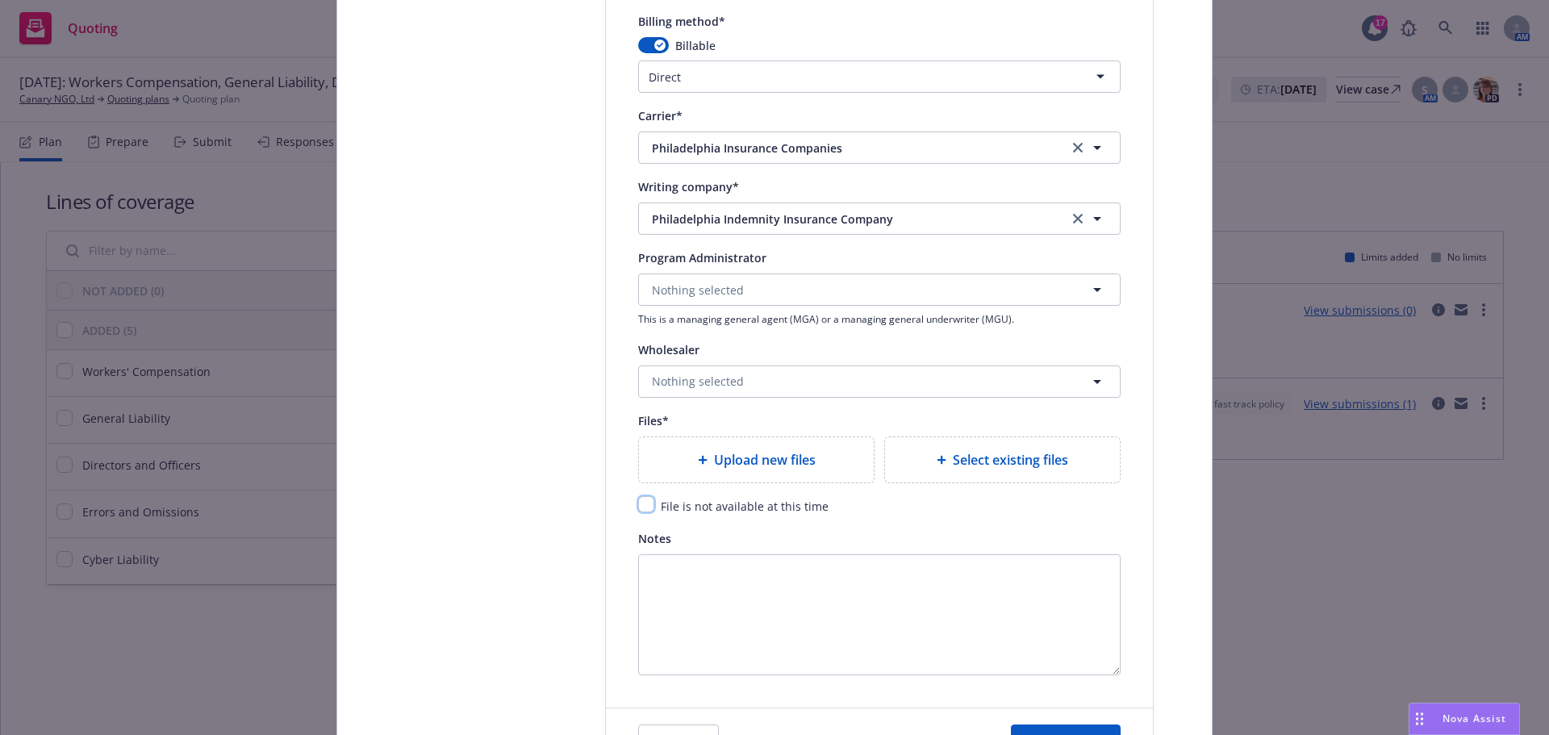
click at [640, 507] on input "checkbox" at bounding box center [646, 504] width 16 height 16
checkbox input "true"
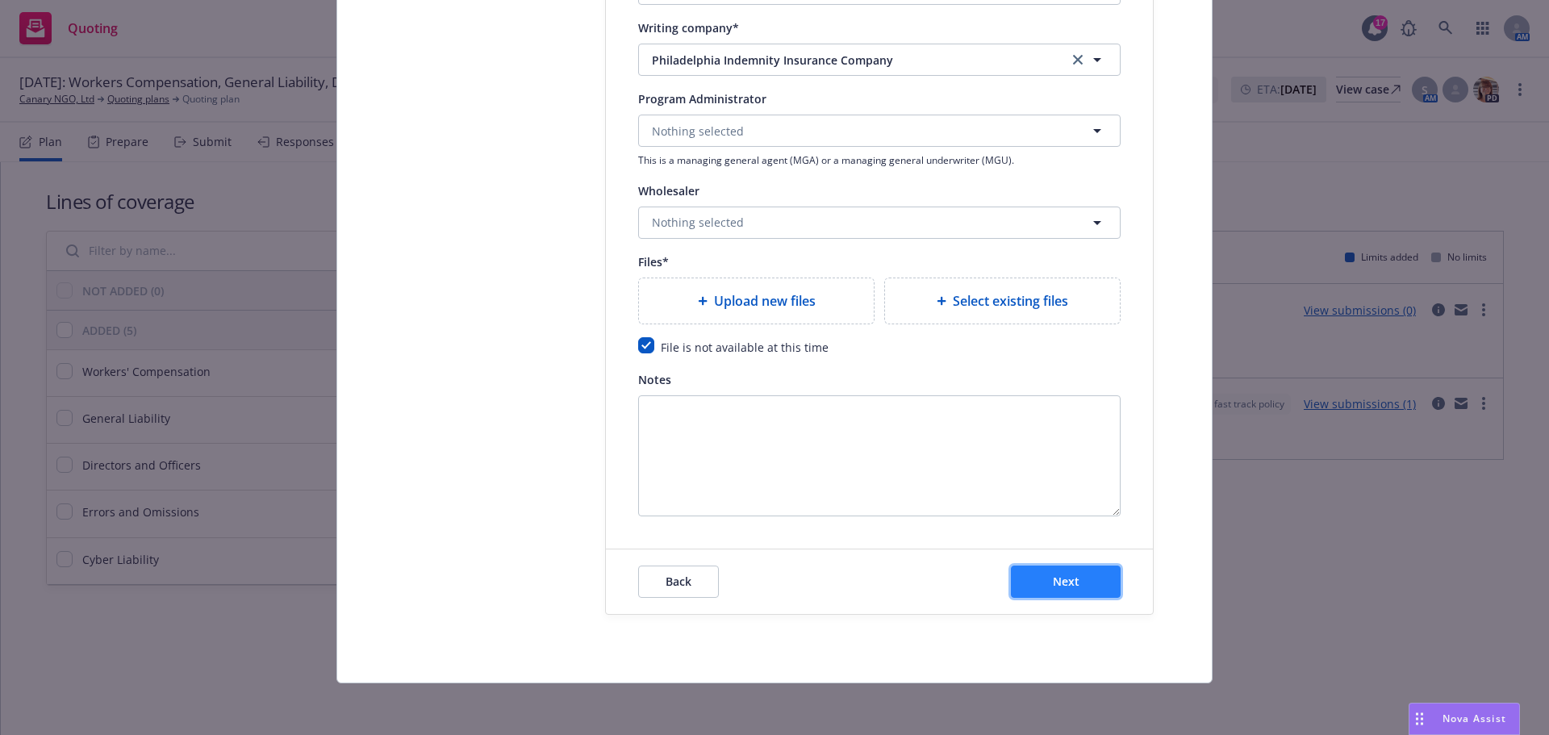
click at [1079, 579] on button "Next" at bounding box center [1066, 582] width 110 height 32
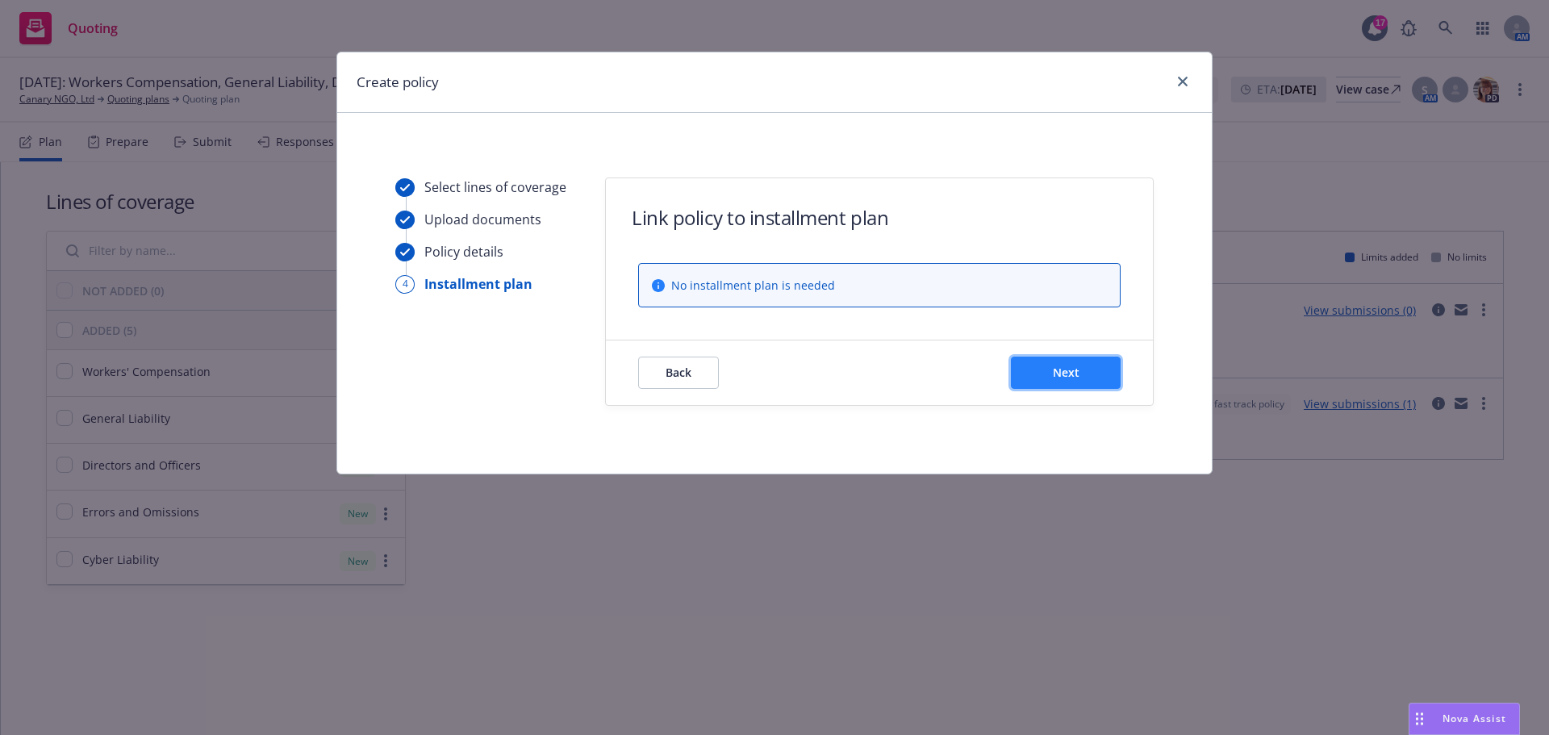
click at [1078, 364] on button "Next" at bounding box center [1066, 373] width 110 height 32
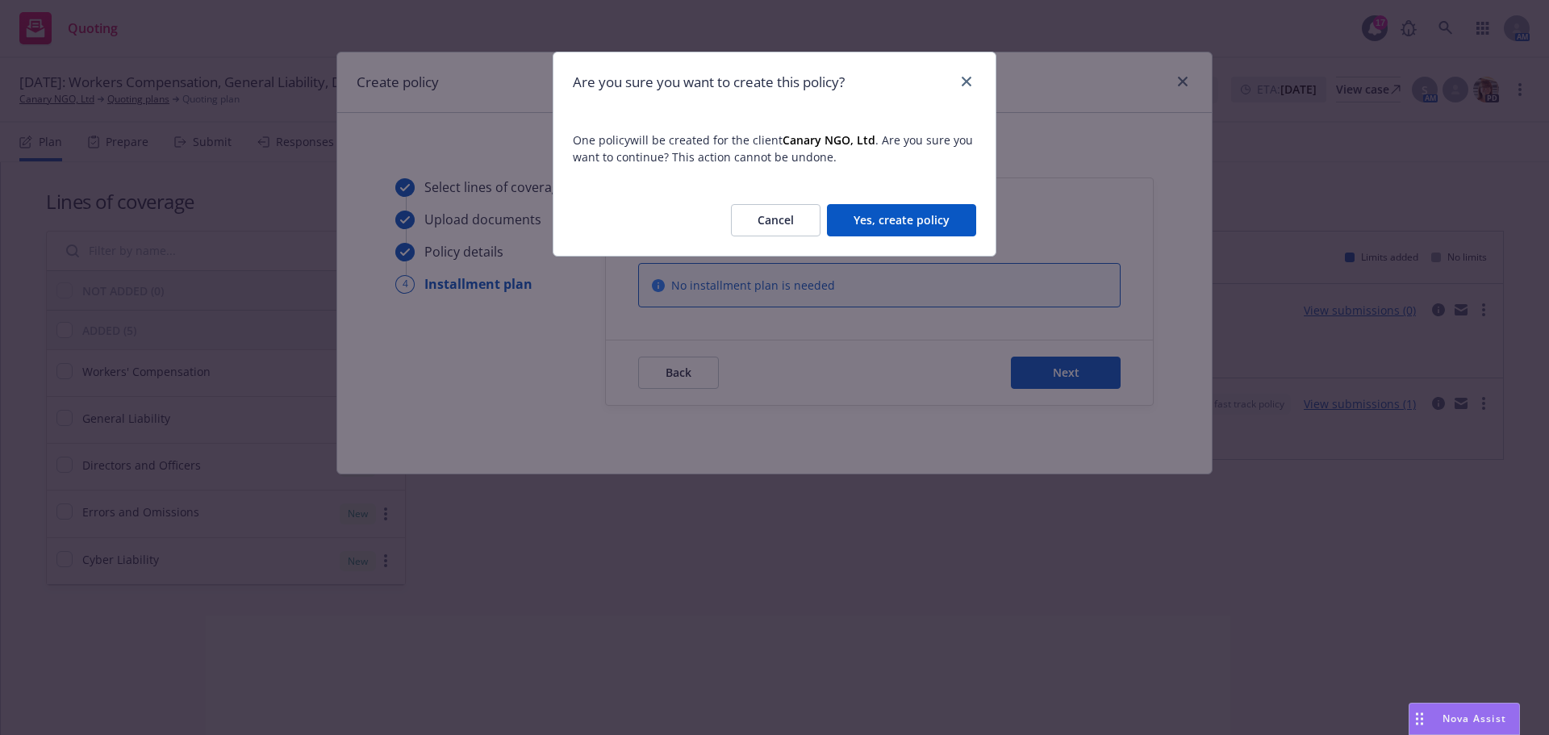
click at [936, 203] on div "Cancel Yes, create policy" at bounding box center [774, 220] width 442 height 71
click at [936, 214] on button "Yes, create policy" at bounding box center [901, 220] width 149 height 32
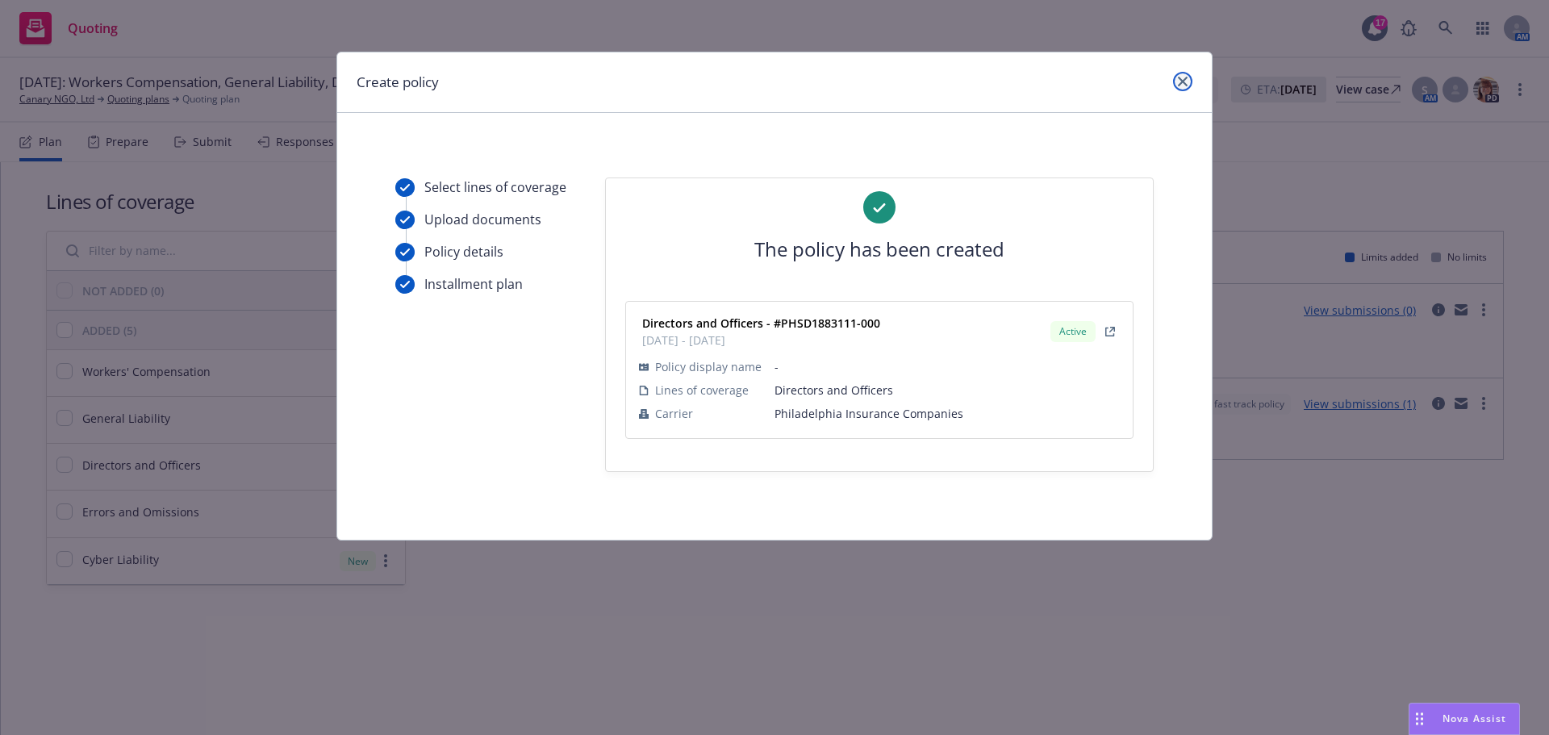
click at [1181, 77] on icon "close" at bounding box center [1183, 82] width 10 height 10
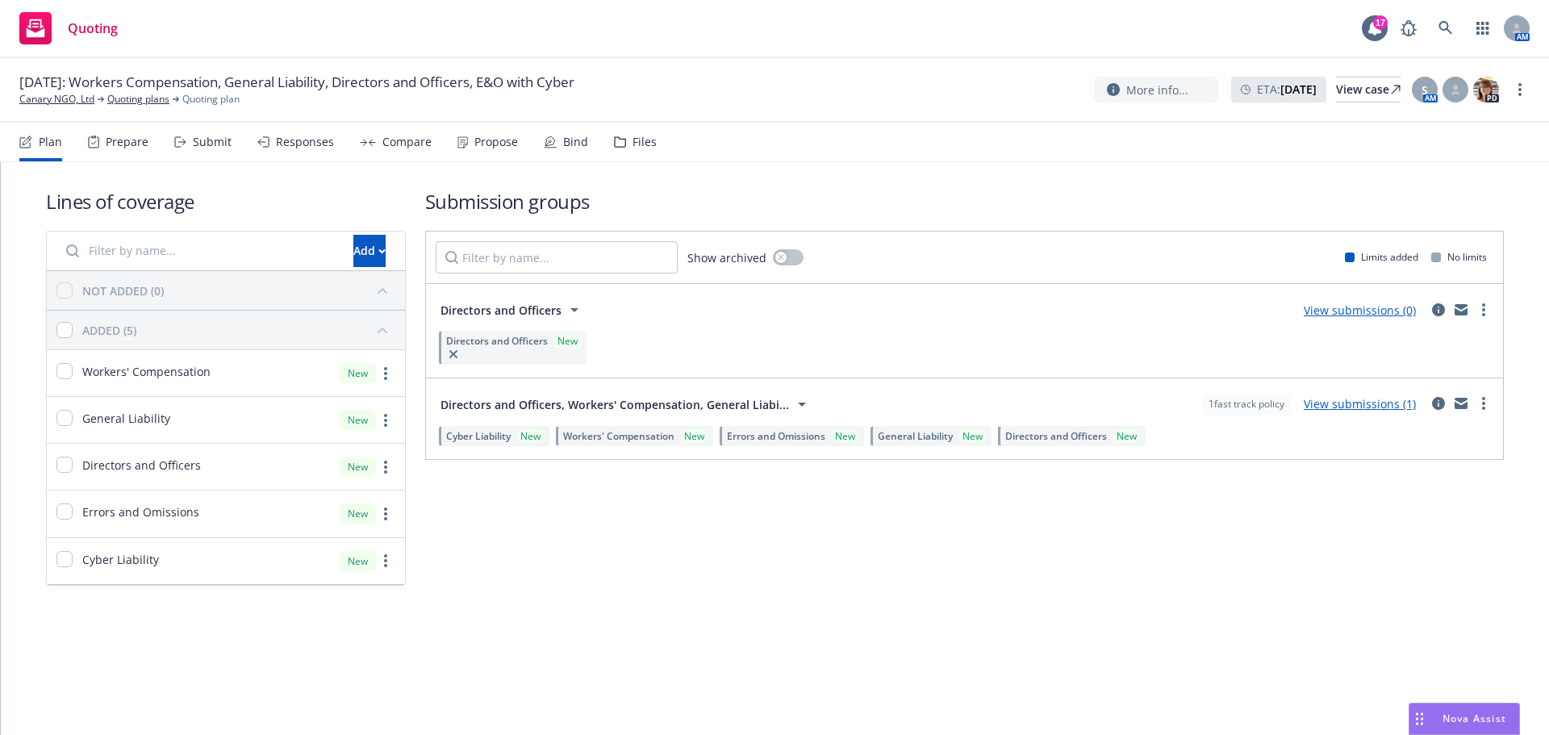
click at [73, 89] on span "[DATE]: Workers Compensation, General Liability, Directors and Officers, E&O wi…" at bounding box center [296, 82] width 555 height 19
click at [72, 94] on link "Canary NGO, Ltd" at bounding box center [56, 99] width 75 height 15
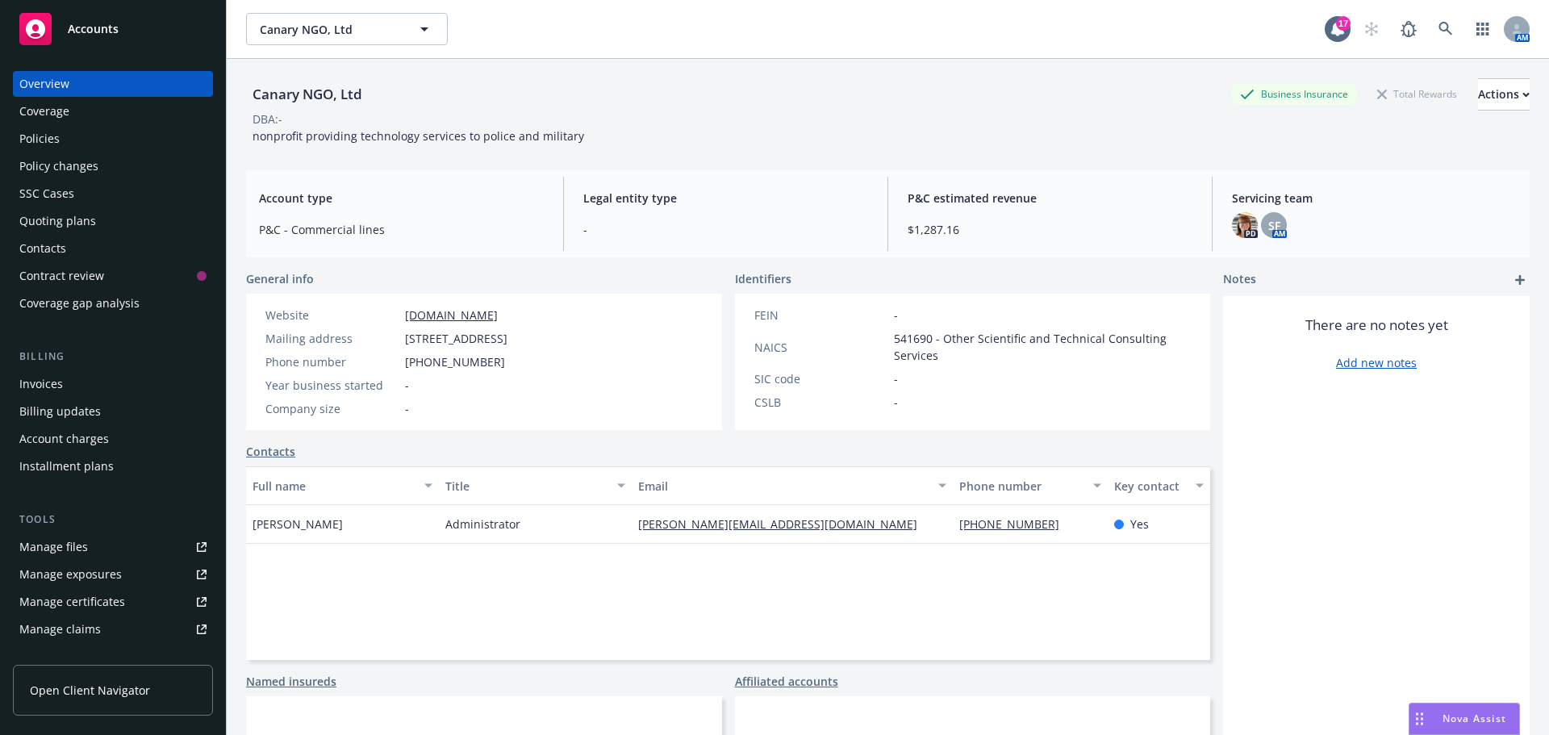
click at [30, 144] on div "Policies" at bounding box center [39, 139] width 40 height 26
